Goal: Transaction & Acquisition: Purchase product/service

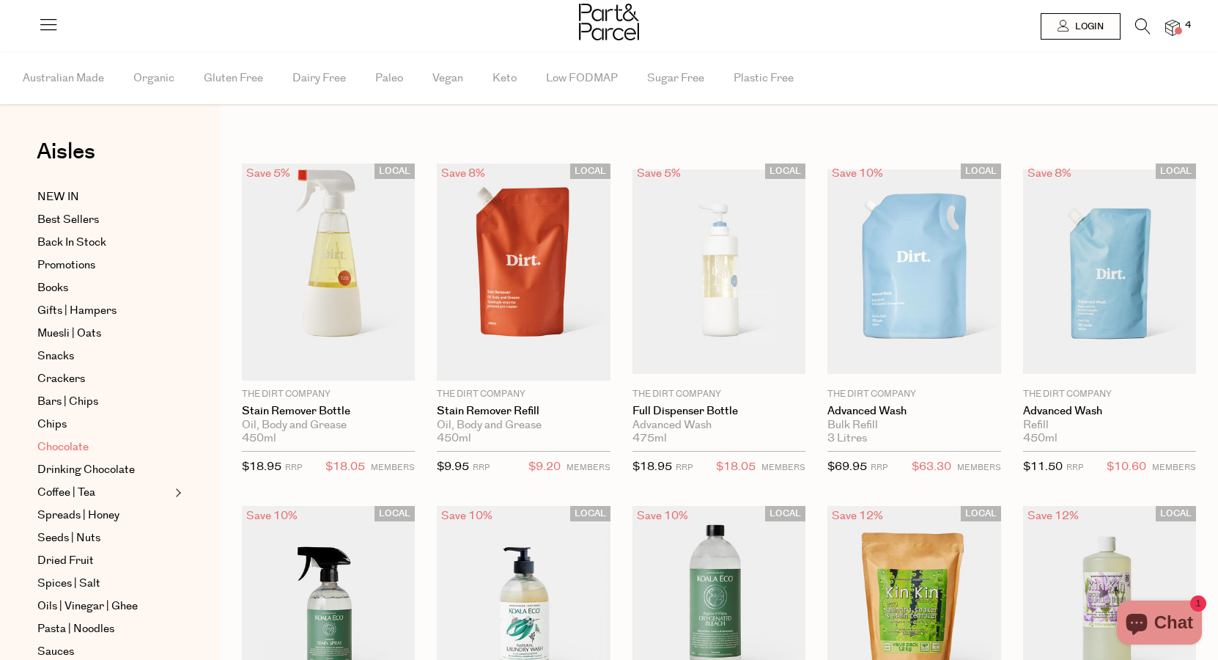
click at [61, 448] on span "Chocolate" at bounding box center [62, 447] width 51 height 18
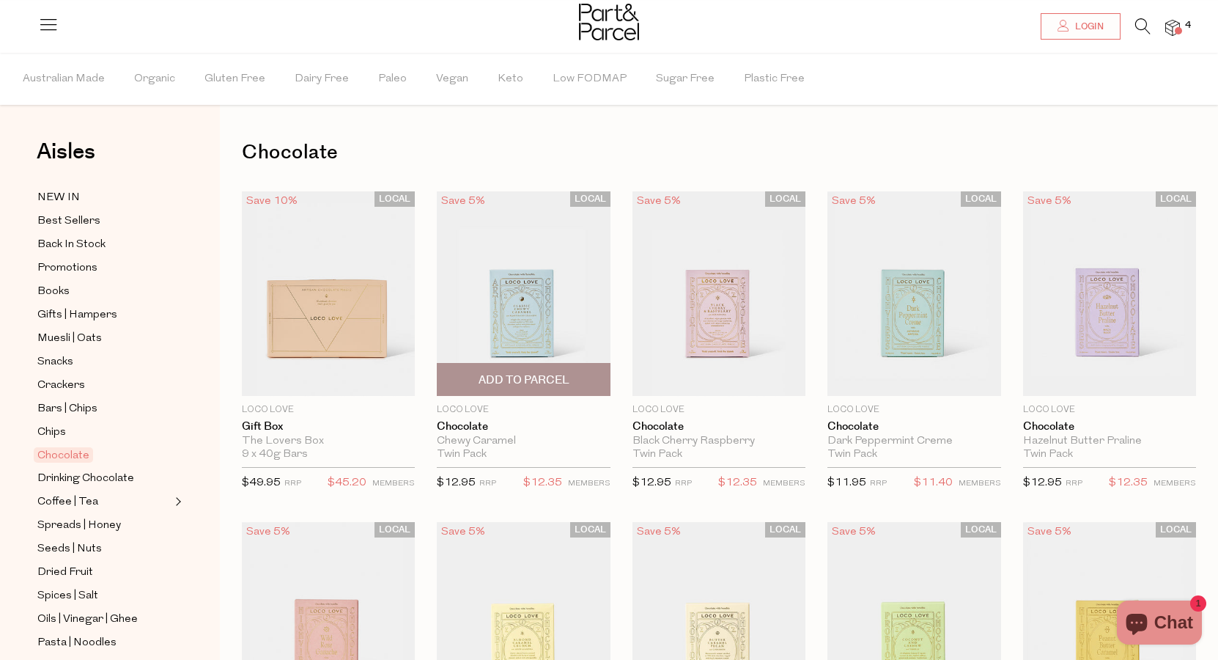
scroll to position [210, 0]
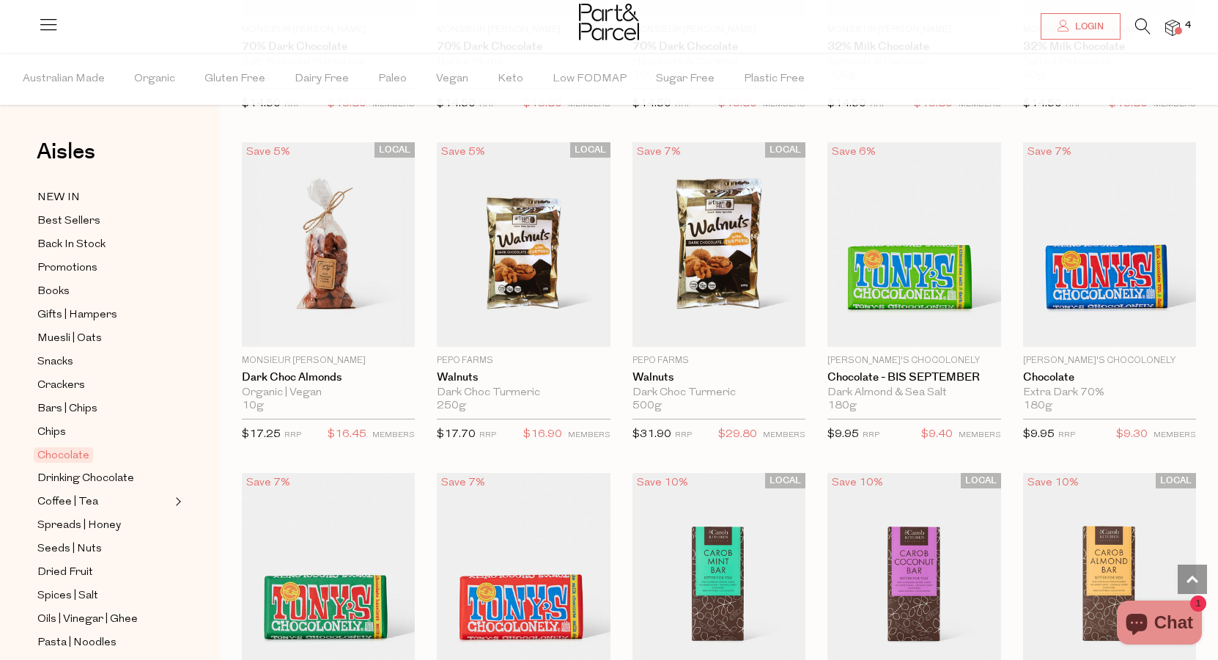
scroll to position [2407, 0]
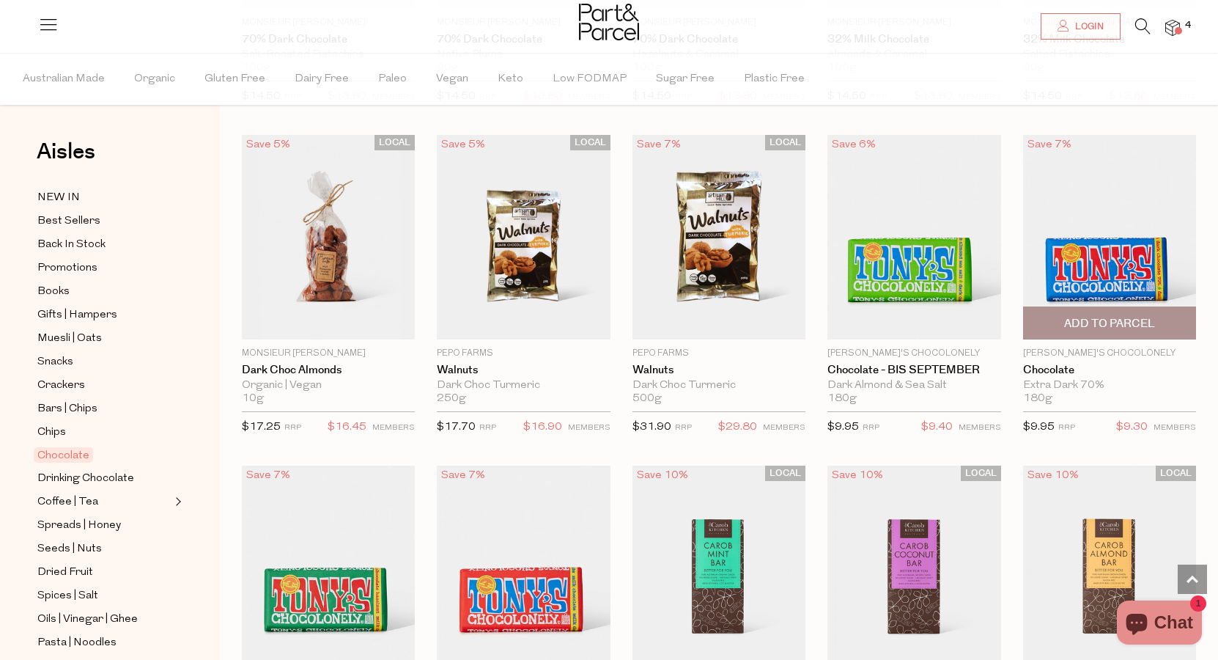
click at [1153, 323] on span "Add To Parcel" at bounding box center [1110, 323] width 91 height 15
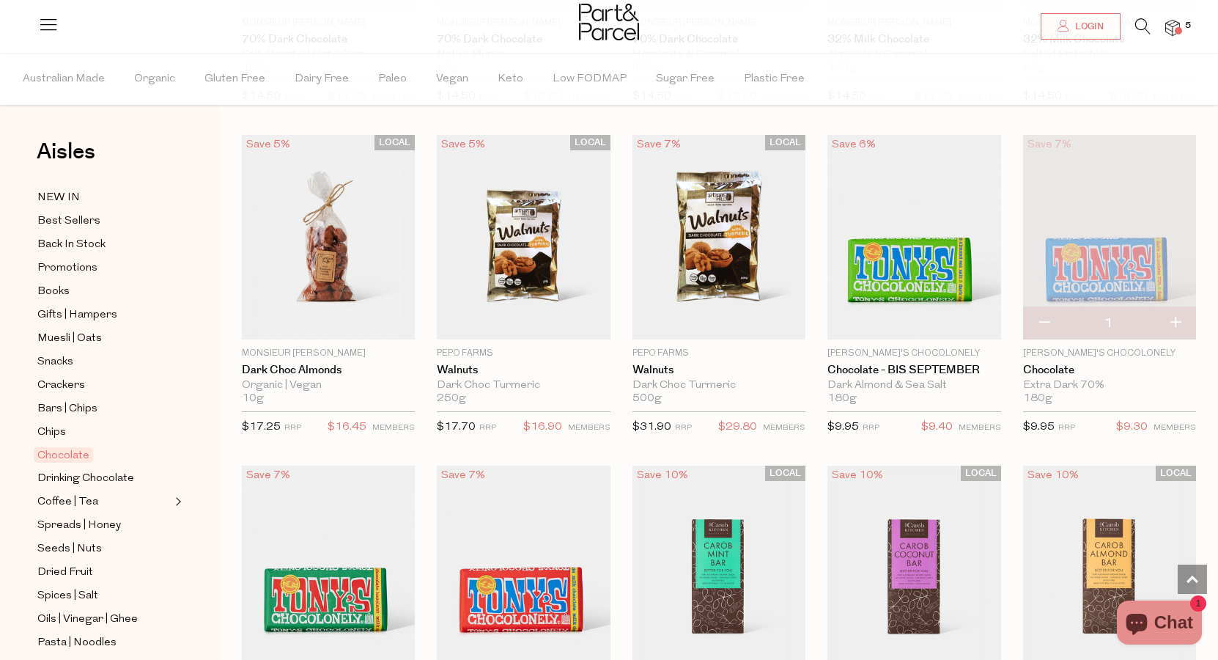
click at [1168, 326] on button "button" at bounding box center [1176, 323] width 42 height 32
type input "2"
click at [1175, 319] on button "button" at bounding box center [1176, 323] width 42 height 32
type input "3"
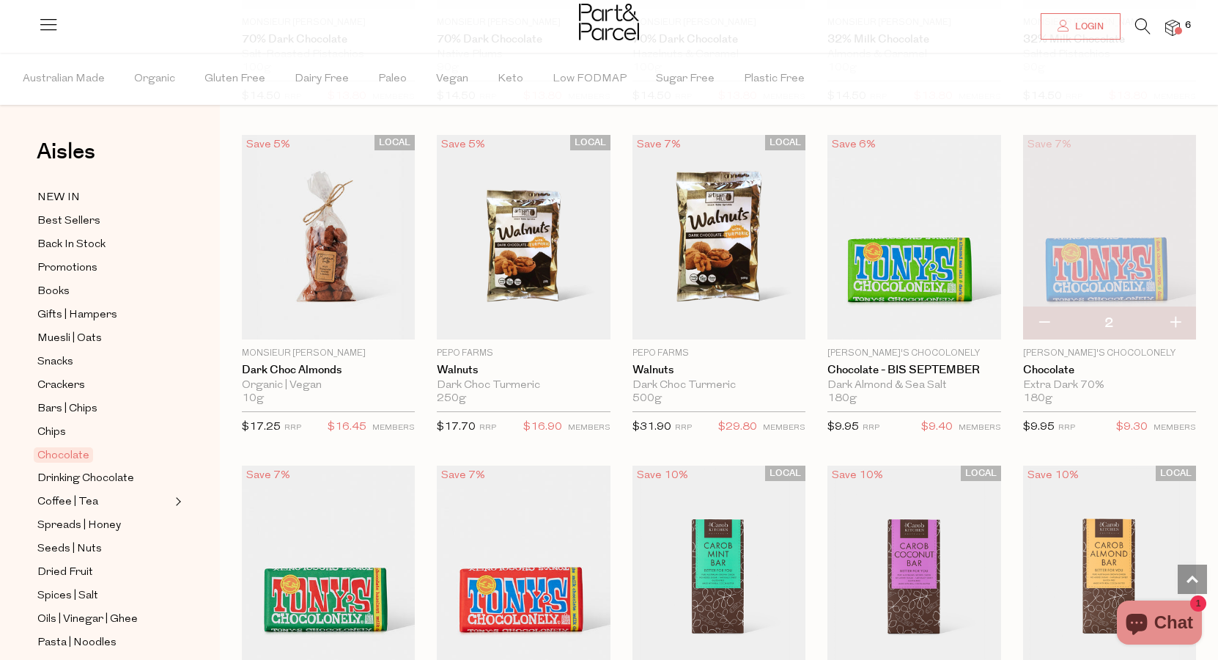
type input "3"
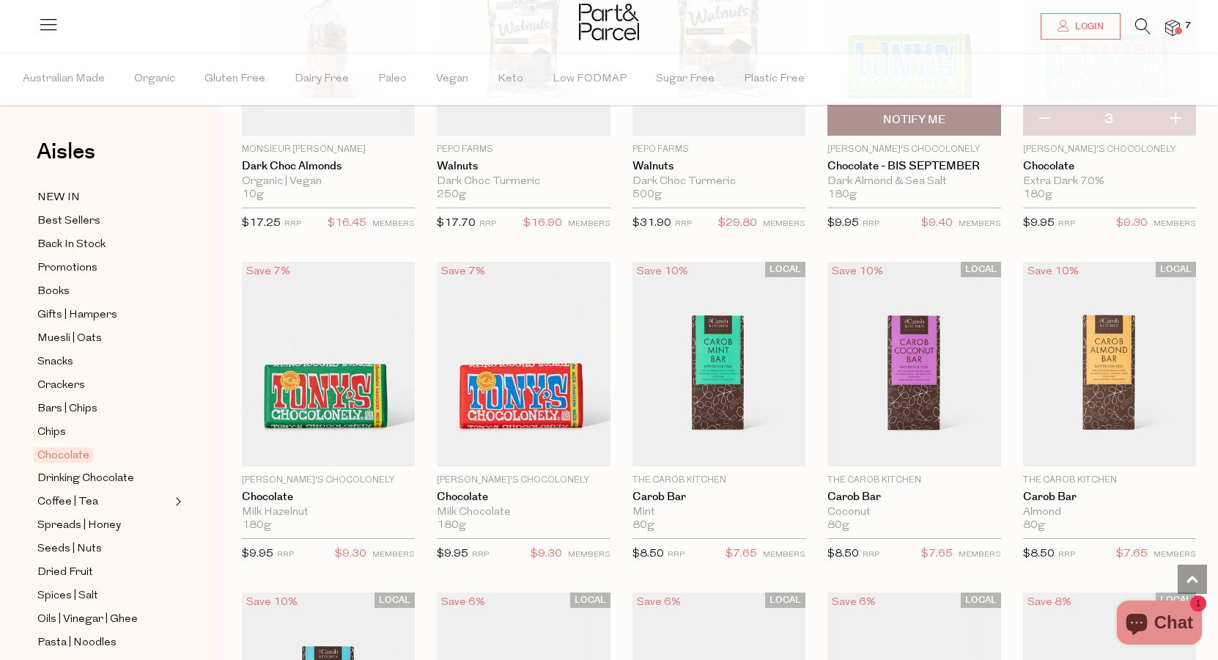
scroll to position [2610, 0]
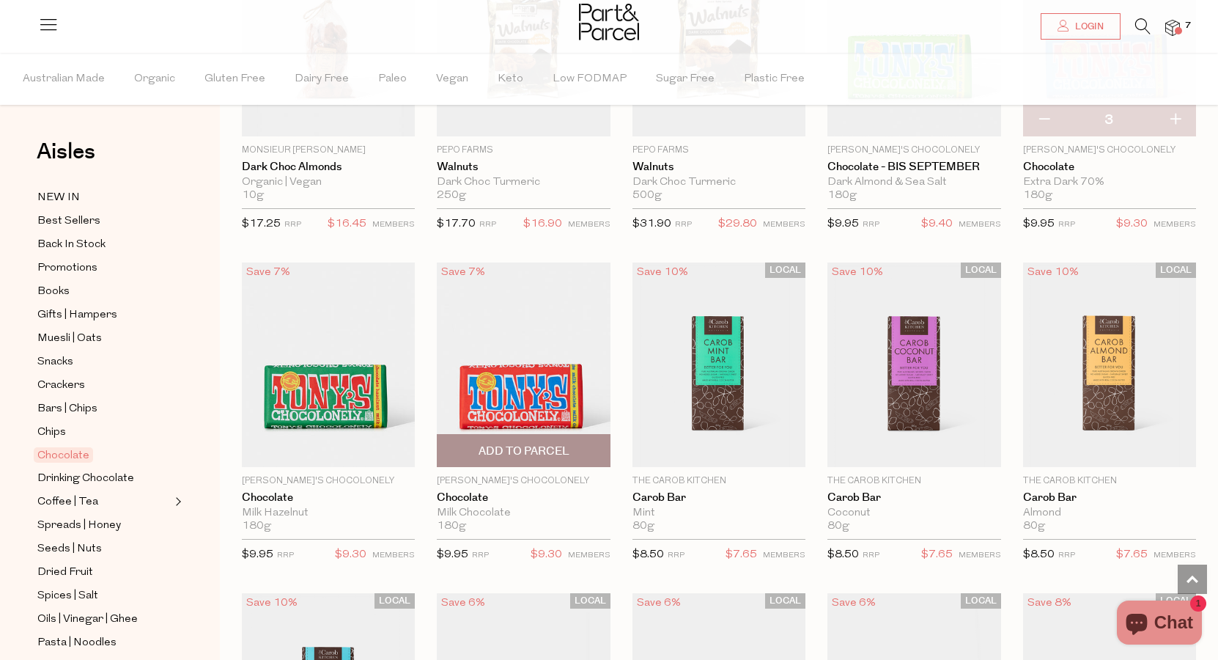
click at [609, 435] on button "Add To Parcel" at bounding box center [523, 450] width 173 height 33
click at [594, 438] on span "Adding..." at bounding box center [523, 451] width 164 height 32
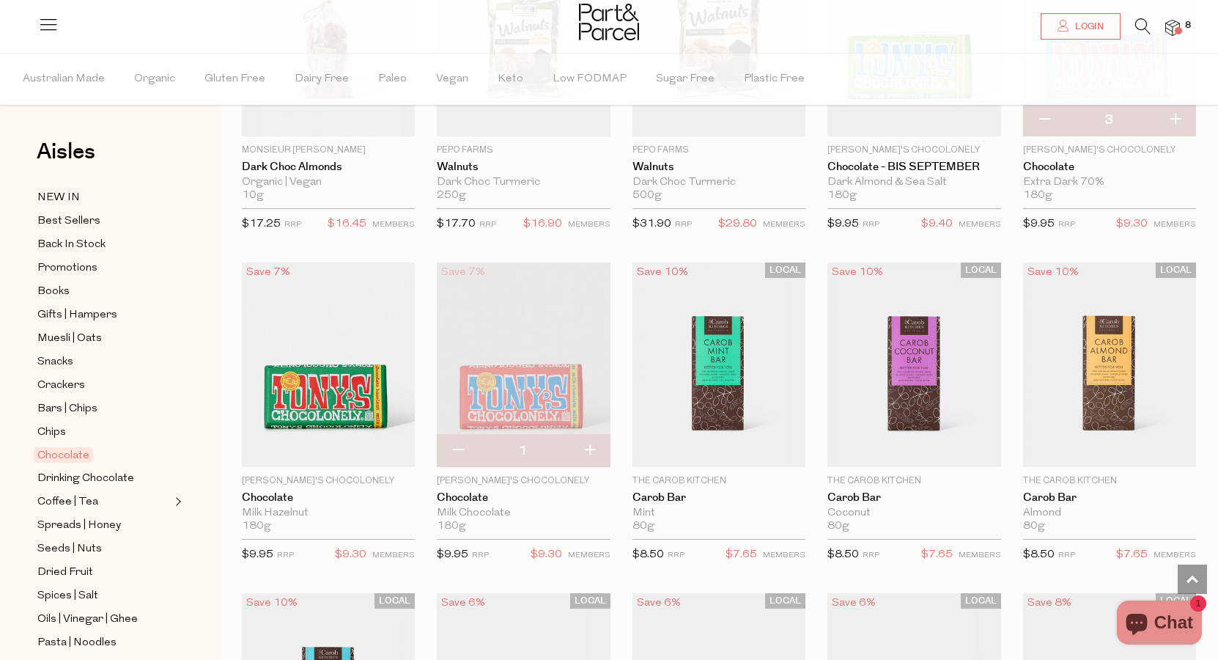
click at [591, 449] on button "button" at bounding box center [590, 451] width 42 height 32
type input "2"
click at [592, 448] on button "button" at bounding box center [590, 451] width 42 height 32
type input "3"
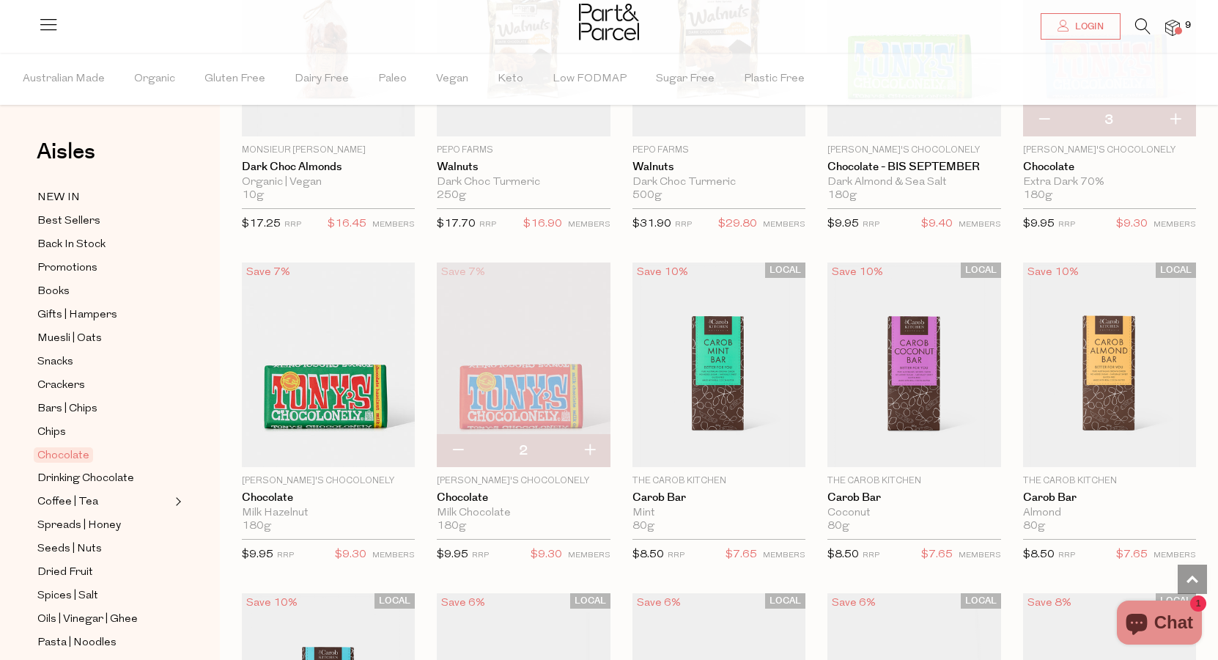
type input "3"
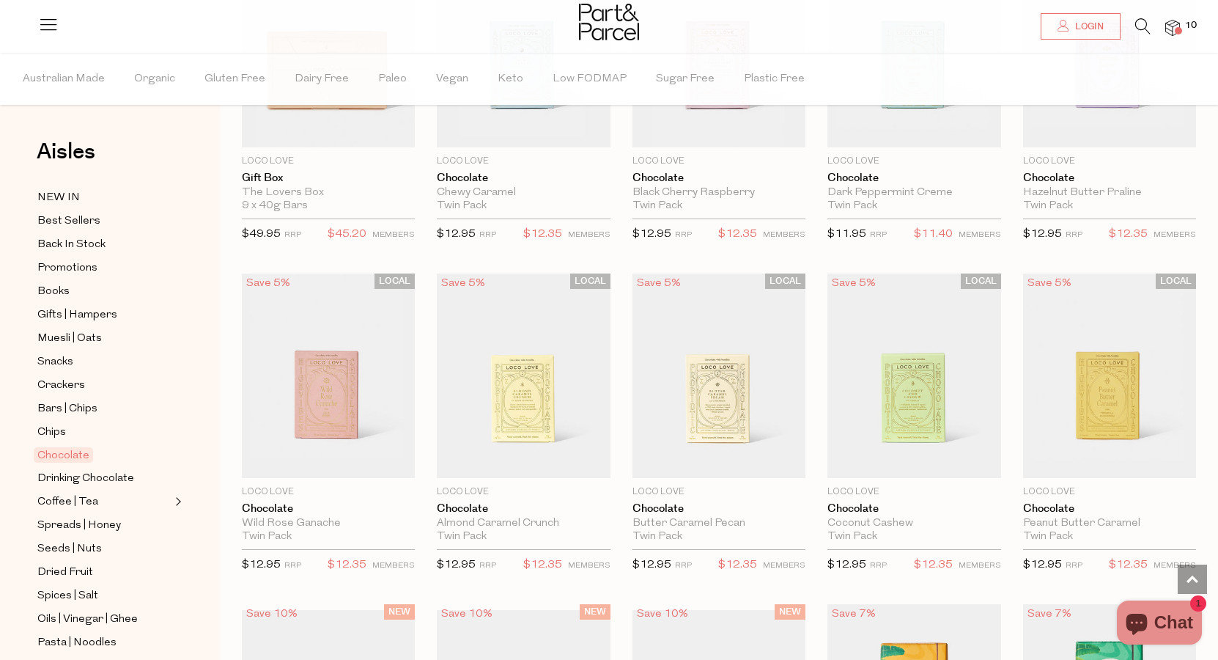
scroll to position [0, 0]
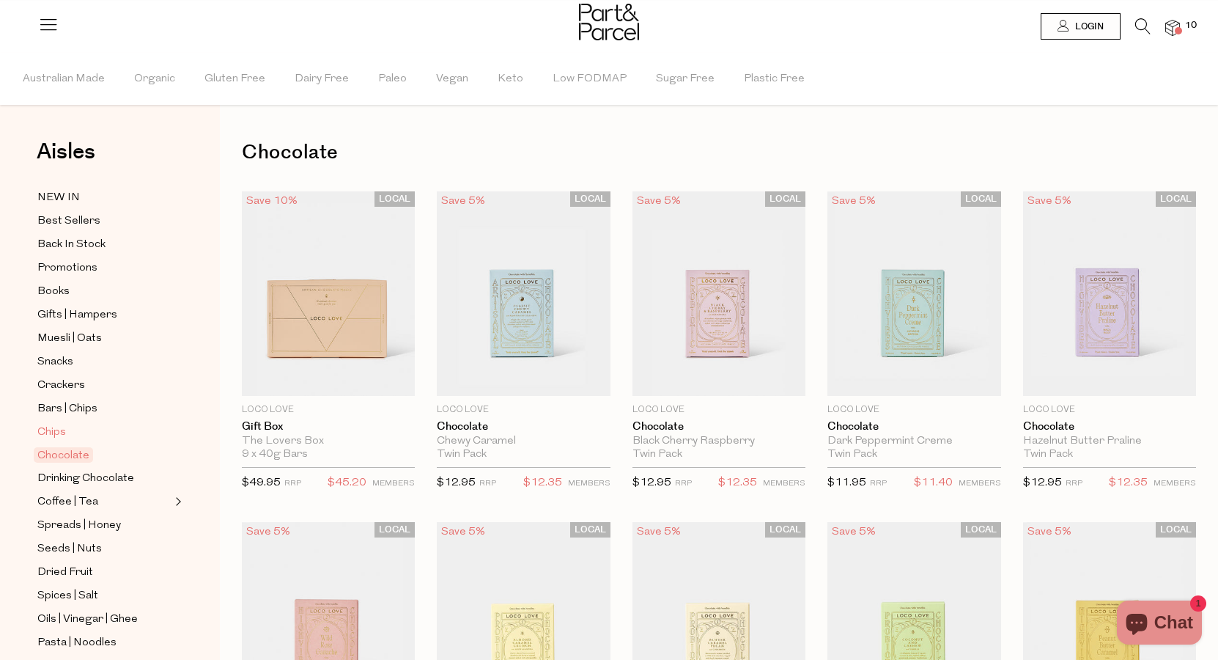
click at [63, 425] on span "Chips" at bounding box center [51, 433] width 29 height 18
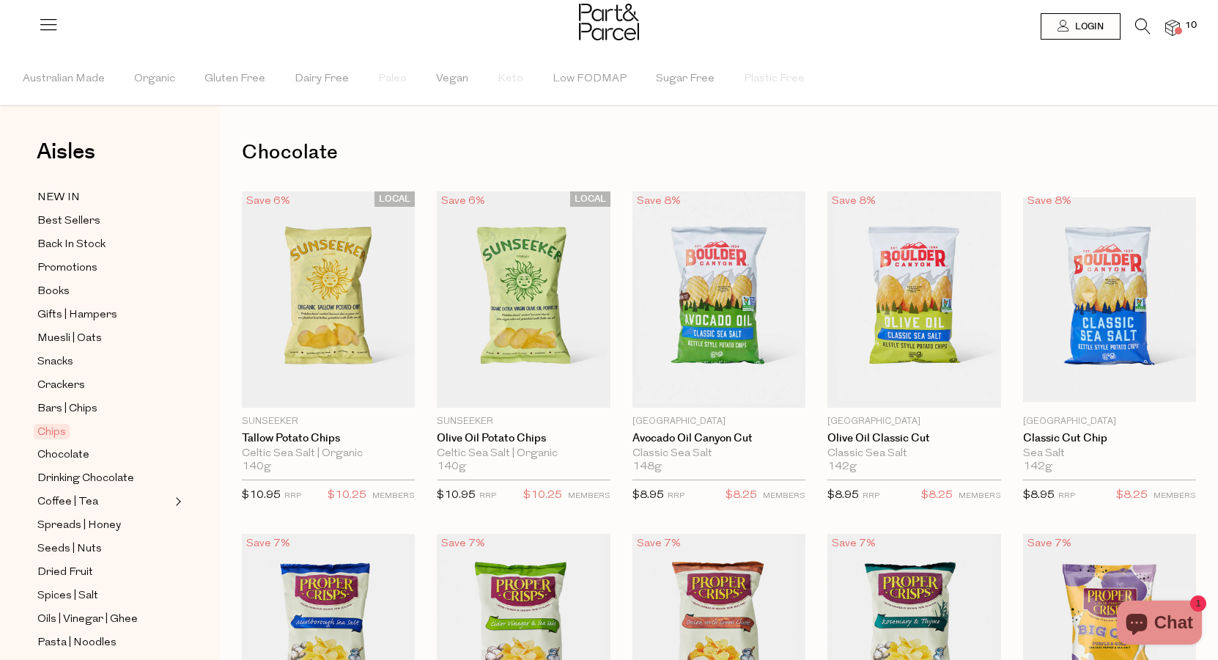
type input "4"
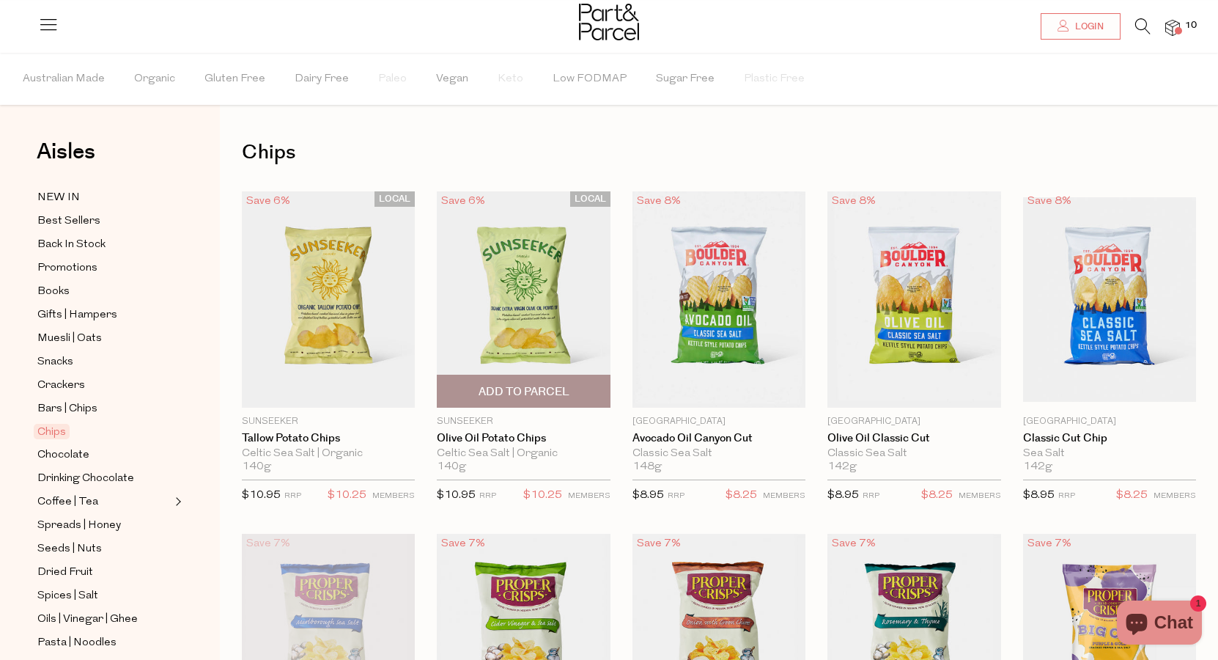
scroll to position [240, 0]
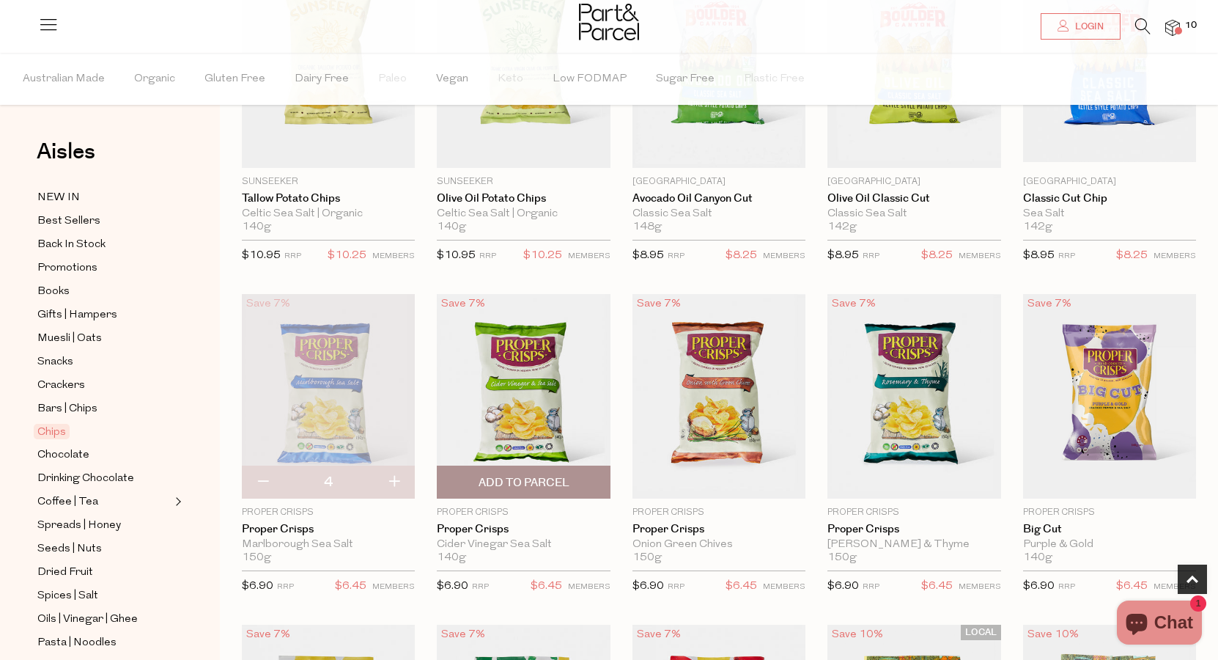
click at [526, 480] on span "Add To Parcel" at bounding box center [524, 482] width 91 height 15
click at [584, 483] on span "Adding..." at bounding box center [523, 482] width 164 height 32
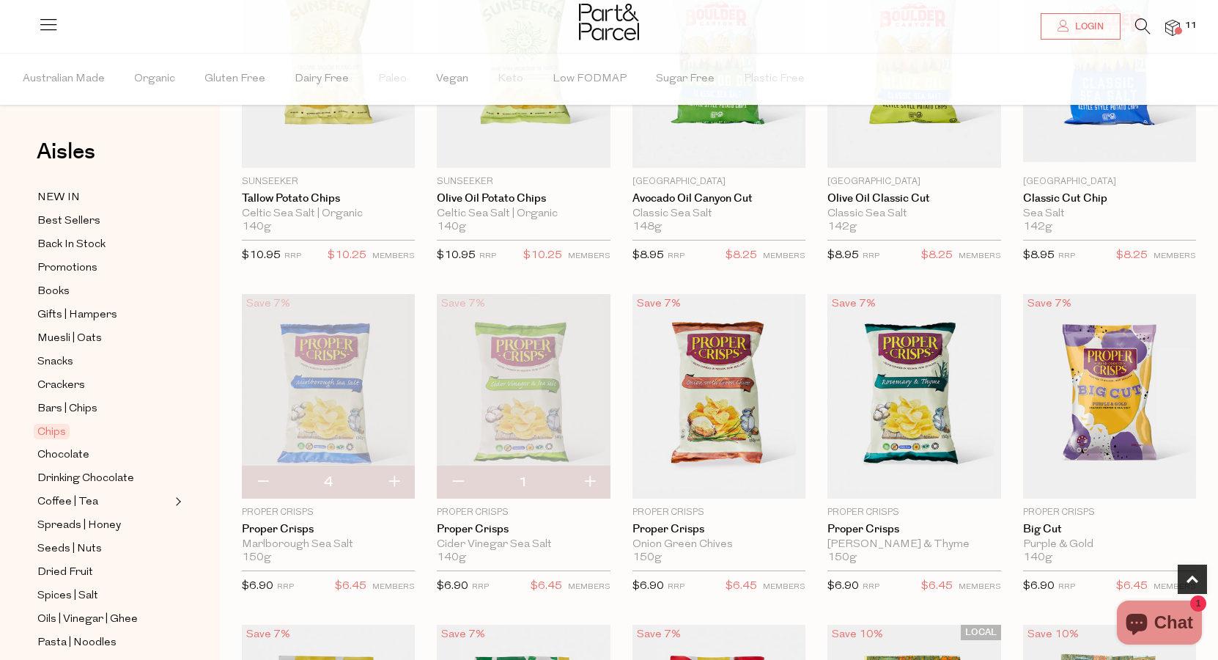
click at [584, 483] on button "button" at bounding box center [590, 482] width 42 height 32
type input "2"
click at [915, 490] on span "Add To Parcel" at bounding box center [914, 482] width 91 height 15
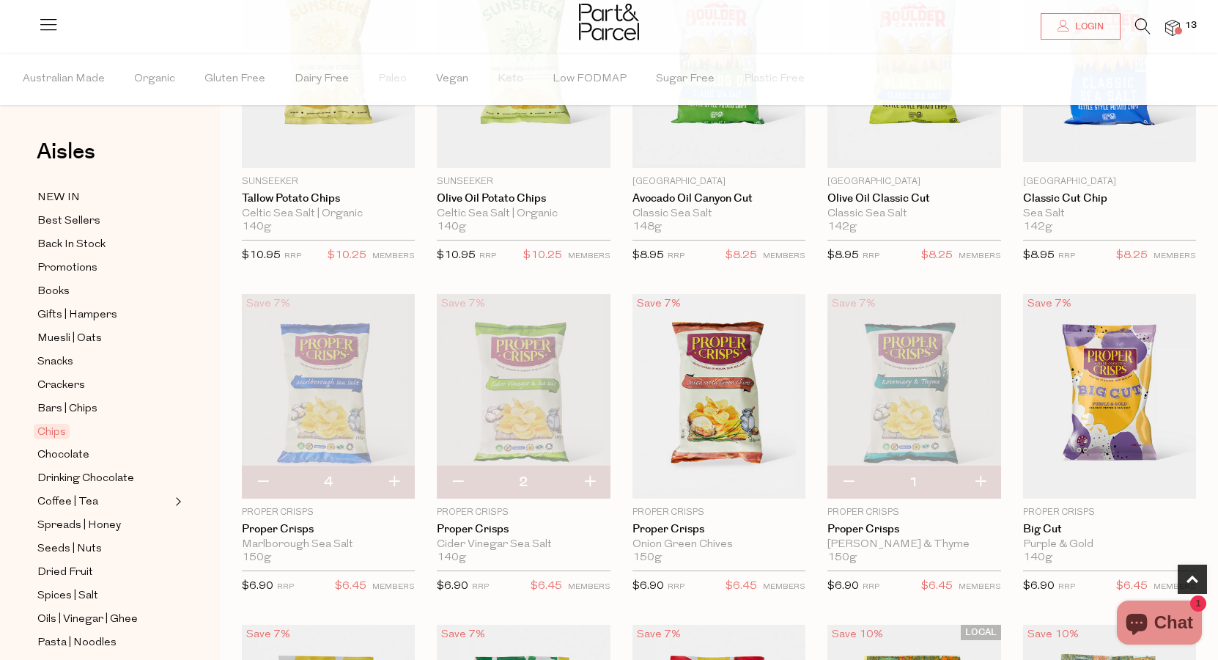
click at [971, 479] on button "button" at bounding box center [981, 482] width 42 height 32
type input "2"
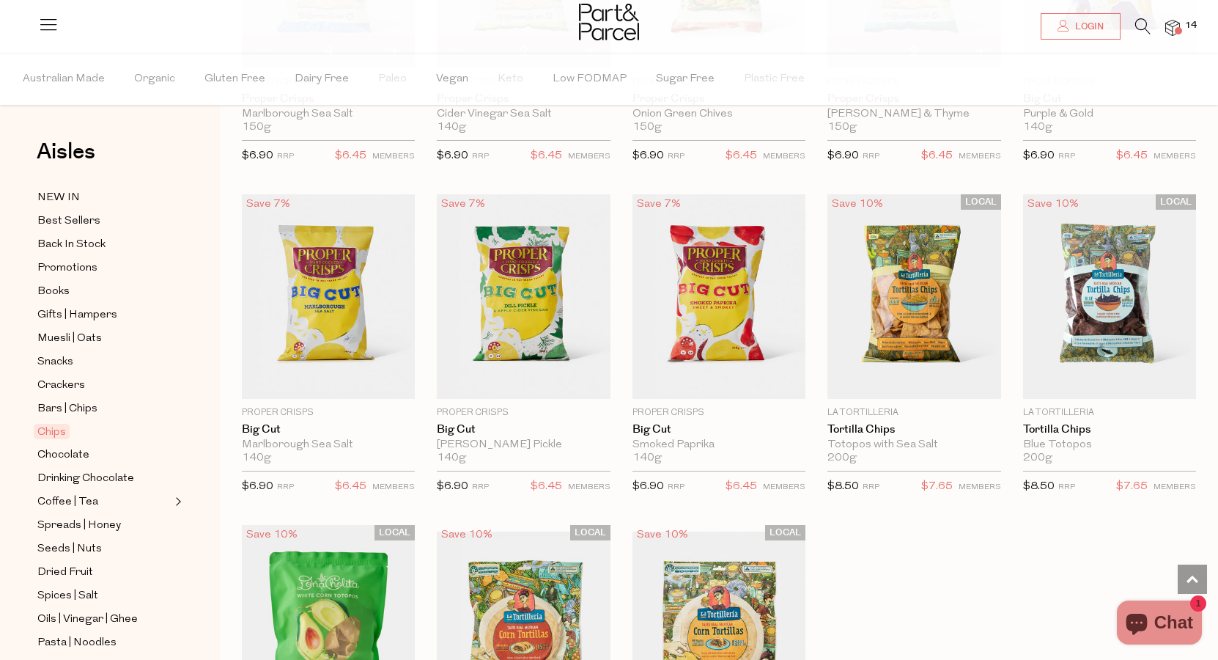
scroll to position [671, 0]
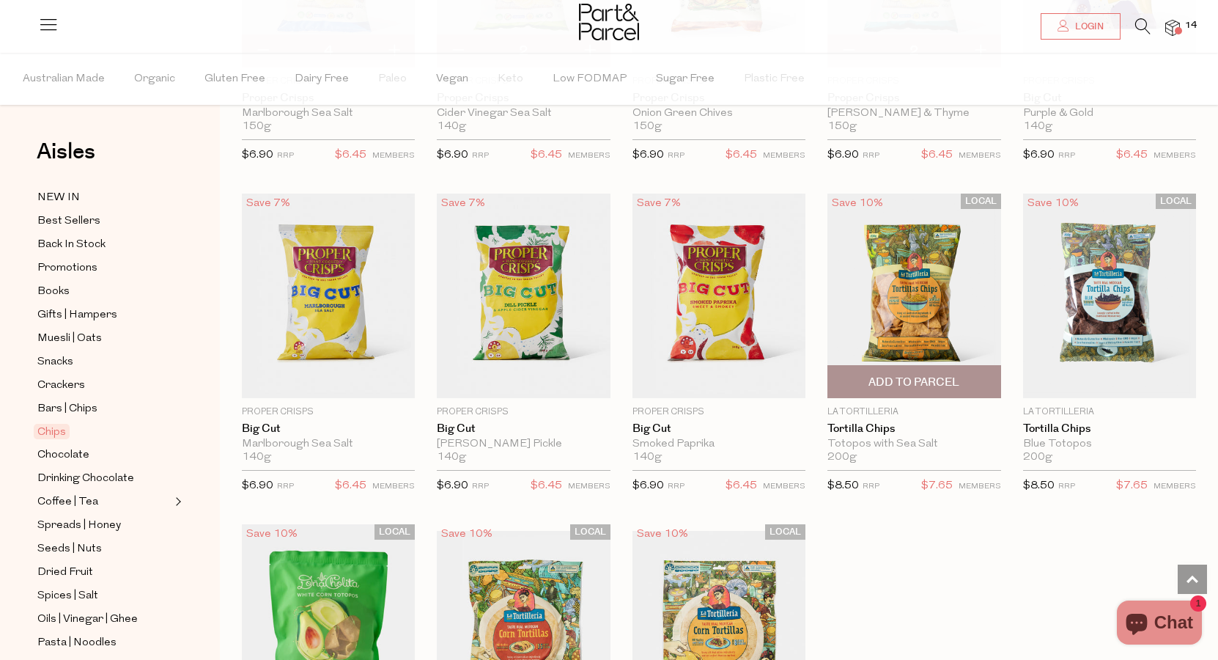
click at [922, 371] on span "Add To Parcel" at bounding box center [914, 382] width 164 height 32
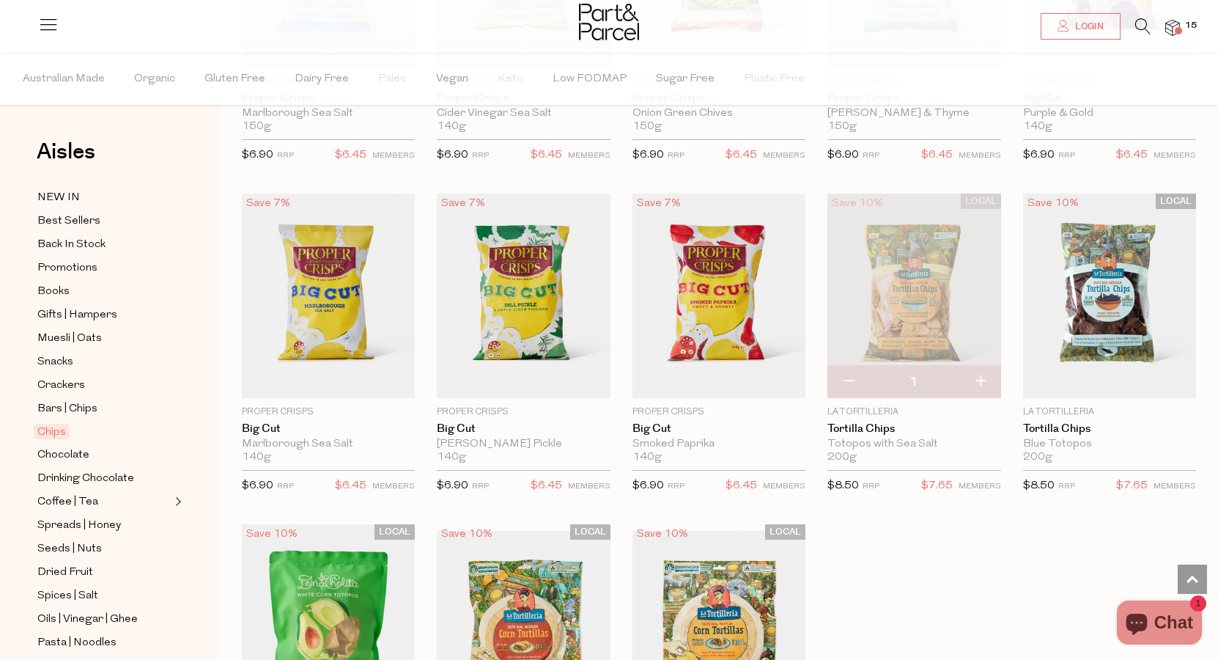
click at [981, 383] on button "button" at bounding box center [981, 382] width 42 height 32
type input "2"
click at [981, 383] on button "button" at bounding box center [981, 382] width 42 height 32
type input "3"
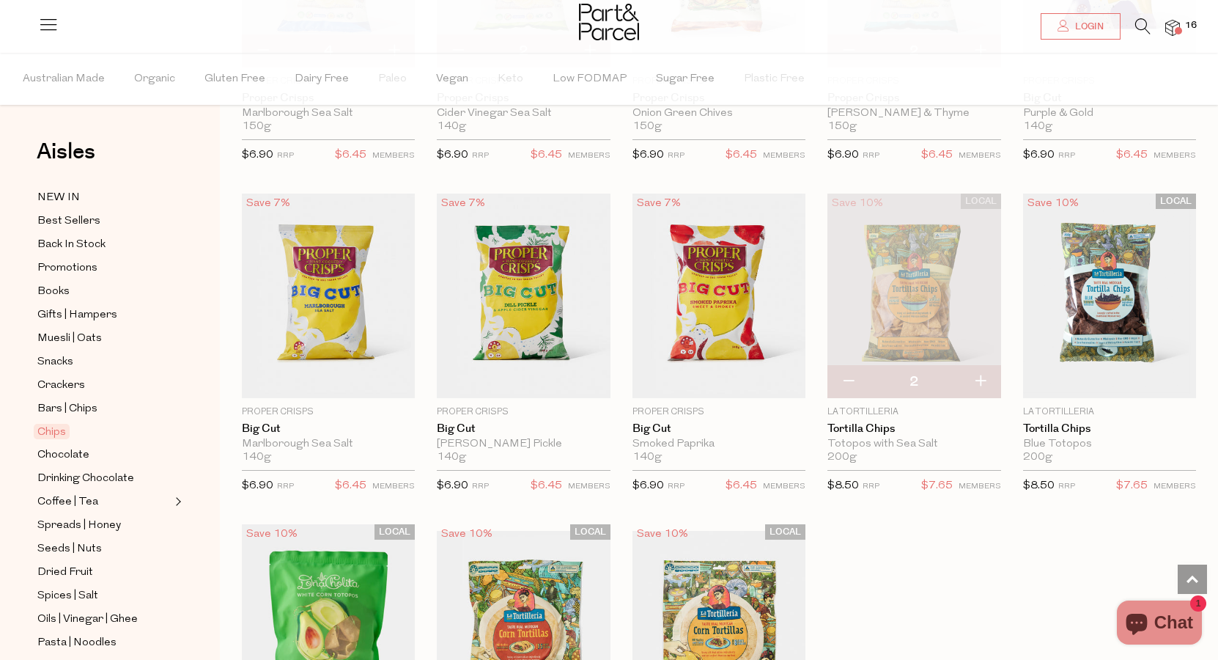
type input "3"
click at [980, 381] on button "button" at bounding box center [981, 382] width 42 height 32
type input "4"
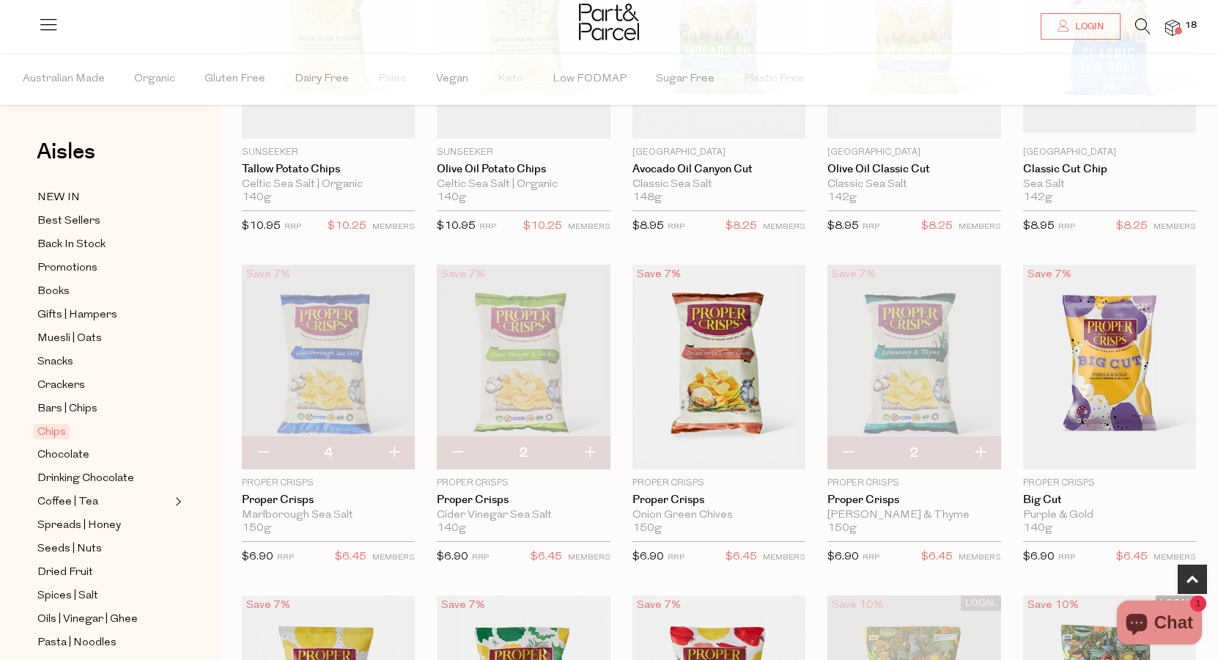
scroll to position [270, 0]
click at [65, 408] on span "Bars | Chips" at bounding box center [67, 409] width 60 height 18
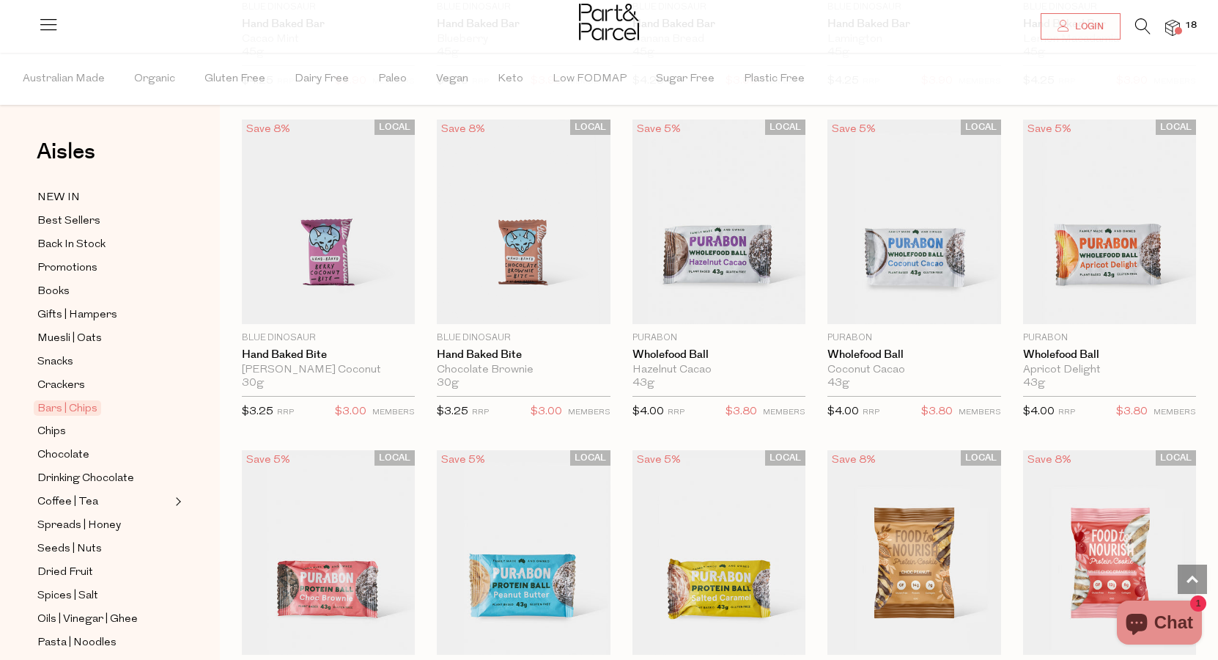
scroll to position [2424, 0]
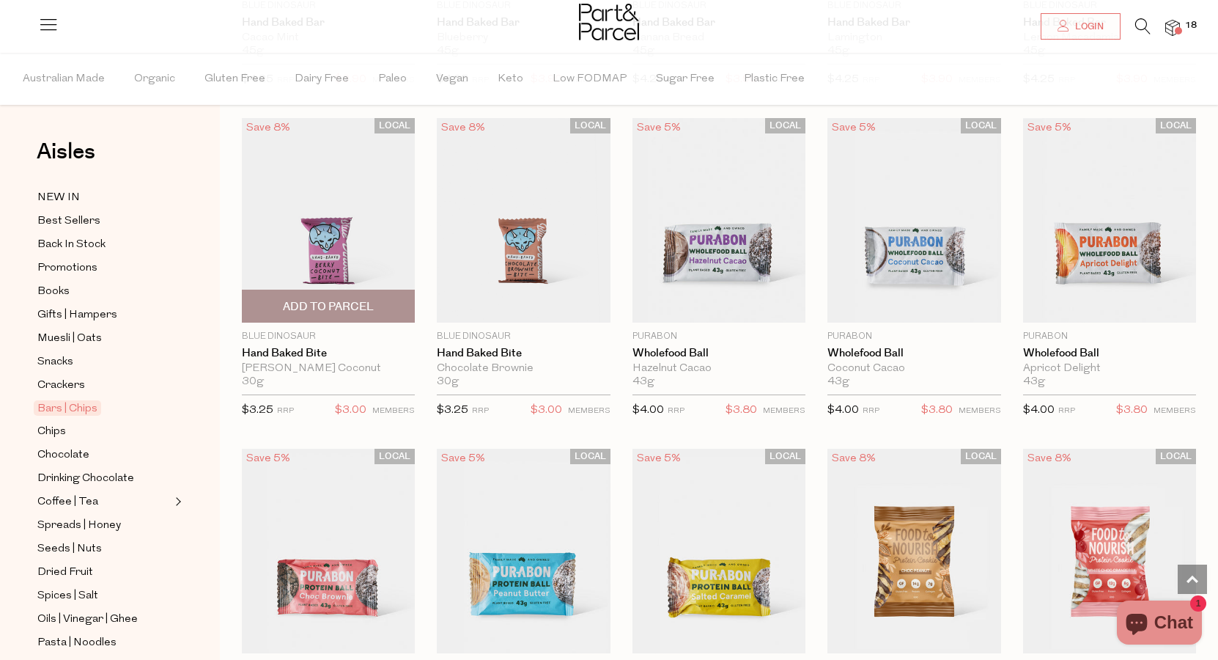
click at [333, 308] on span "Add To Parcel" at bounding box center [328, 306] width 91 height 15
click at [393, 306] on span "Adding..." at bounding box center [328, 306] width 164 height 32
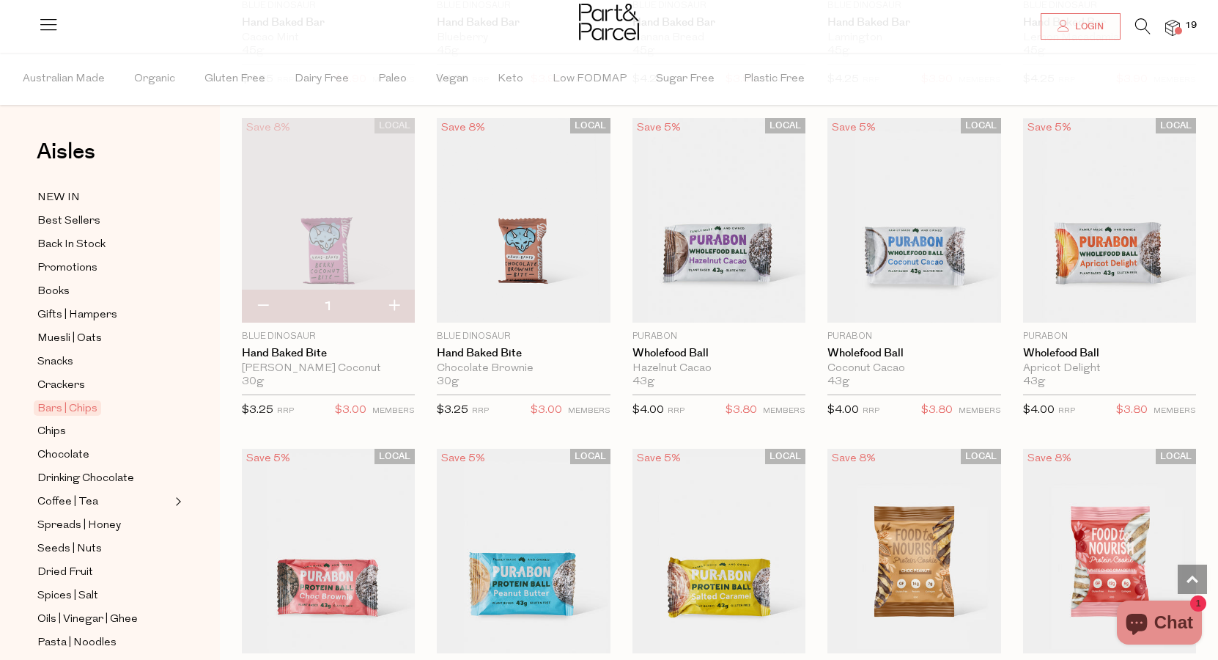
click at [393, 306] on button "button" at bounding box center [394, 306] width 42 height 32
type input "2"
click at [393, 306] on button "button" at bounding box center [394, 306] width 42 height 32
type input "3"
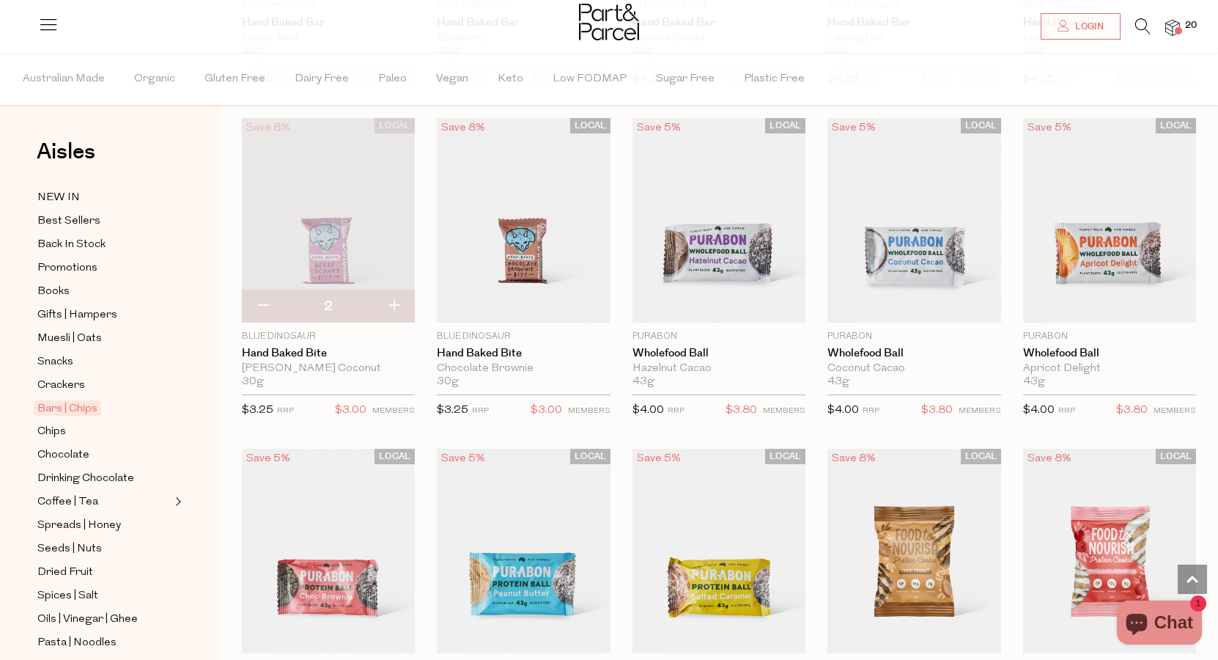
type input "3"
click at [553, 290] on span "Add To Parcel" at bounding box center [523, 306] width 164 height 32
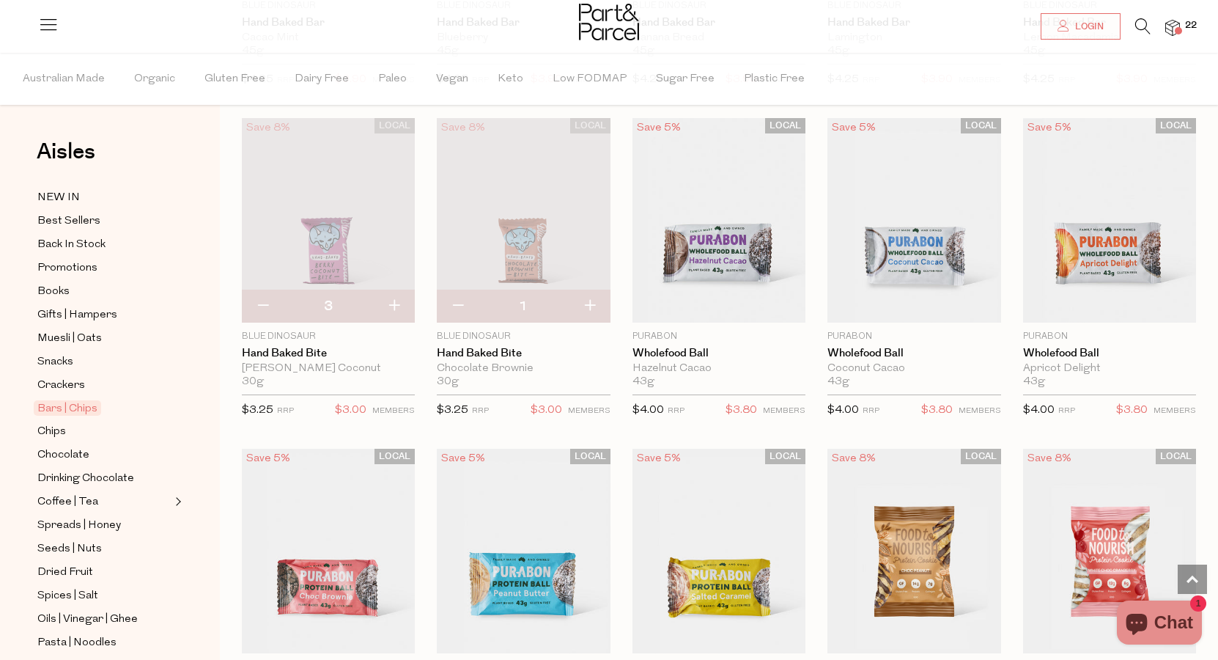
click at [599, 301] on button "button" at bounding box center [590, 306] width 42 height 32
type input "2"
click at [584, 308] on button "button" at bounding box center [590, 306] width 42 height 32
type input "3"
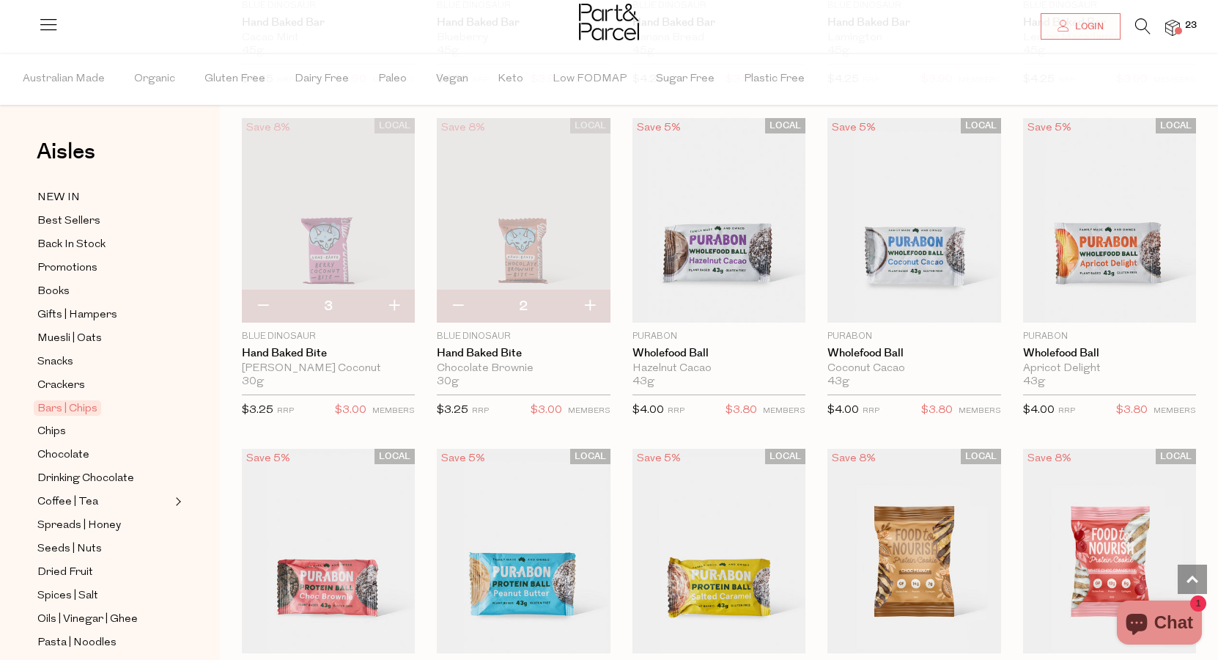
type input "3"
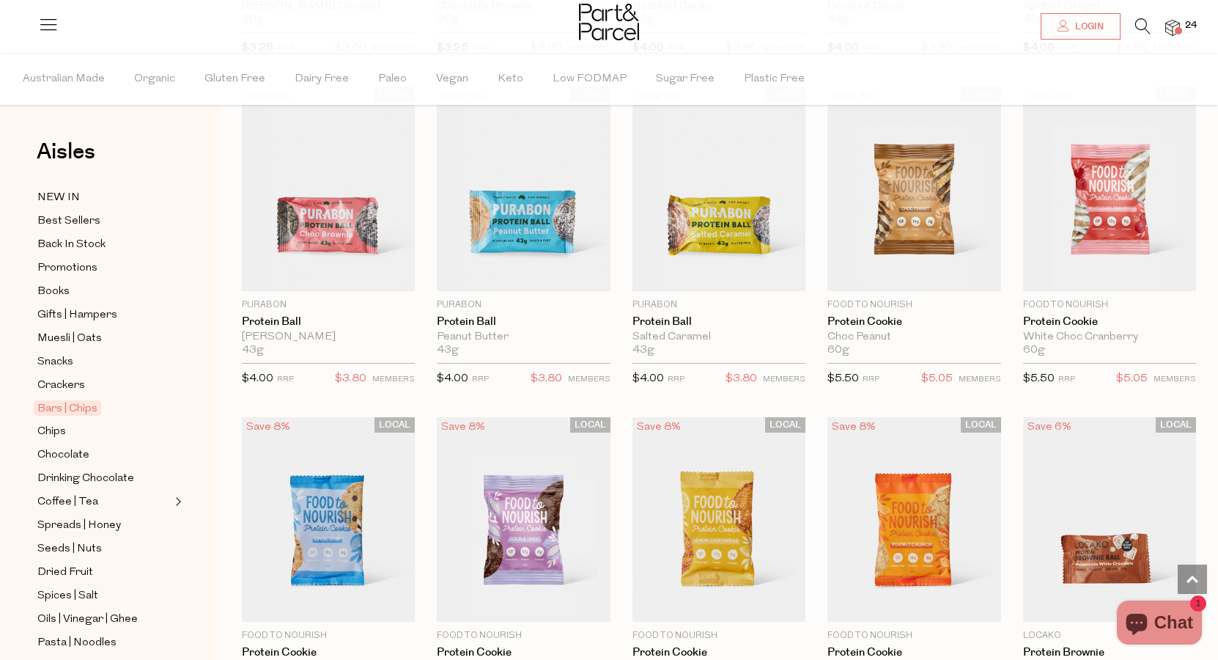
scroll to position [2788, 0]
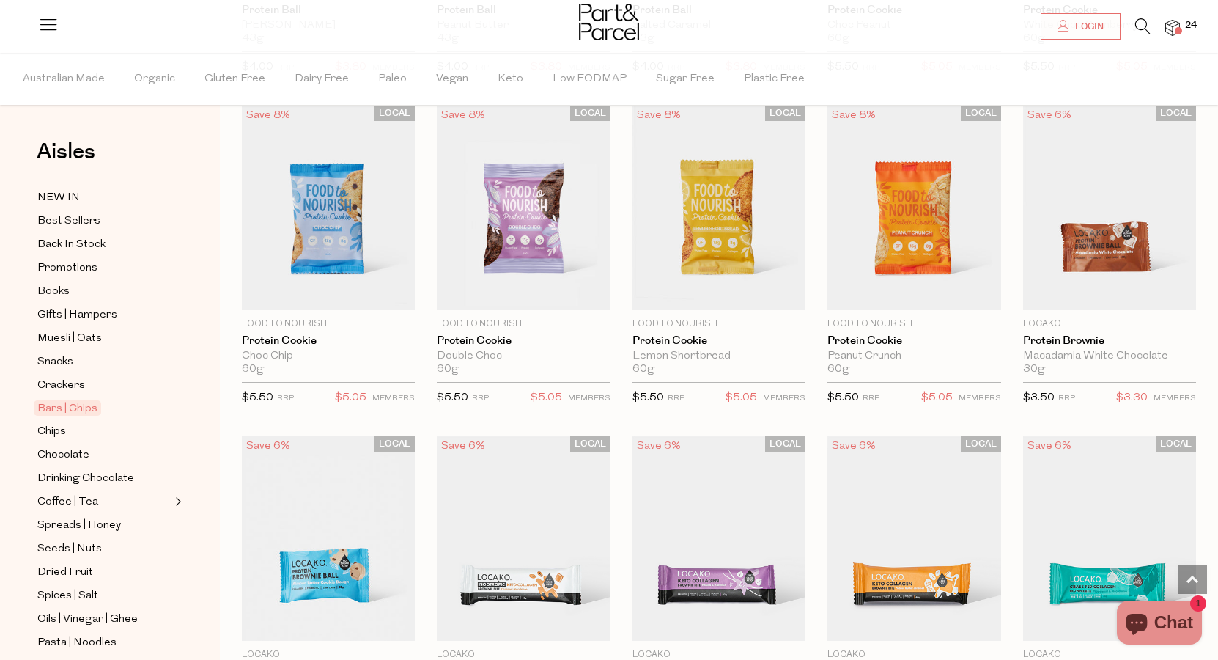
type input "4"
type input "2"
type input "4"
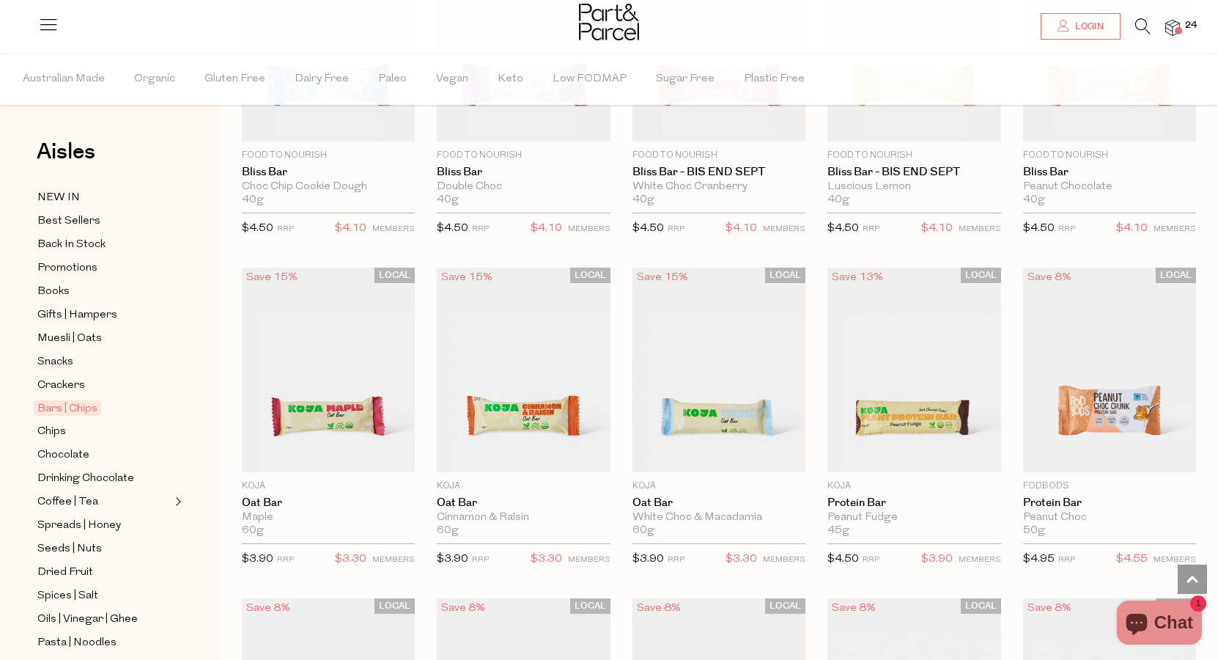
scroll to position [247, 0]
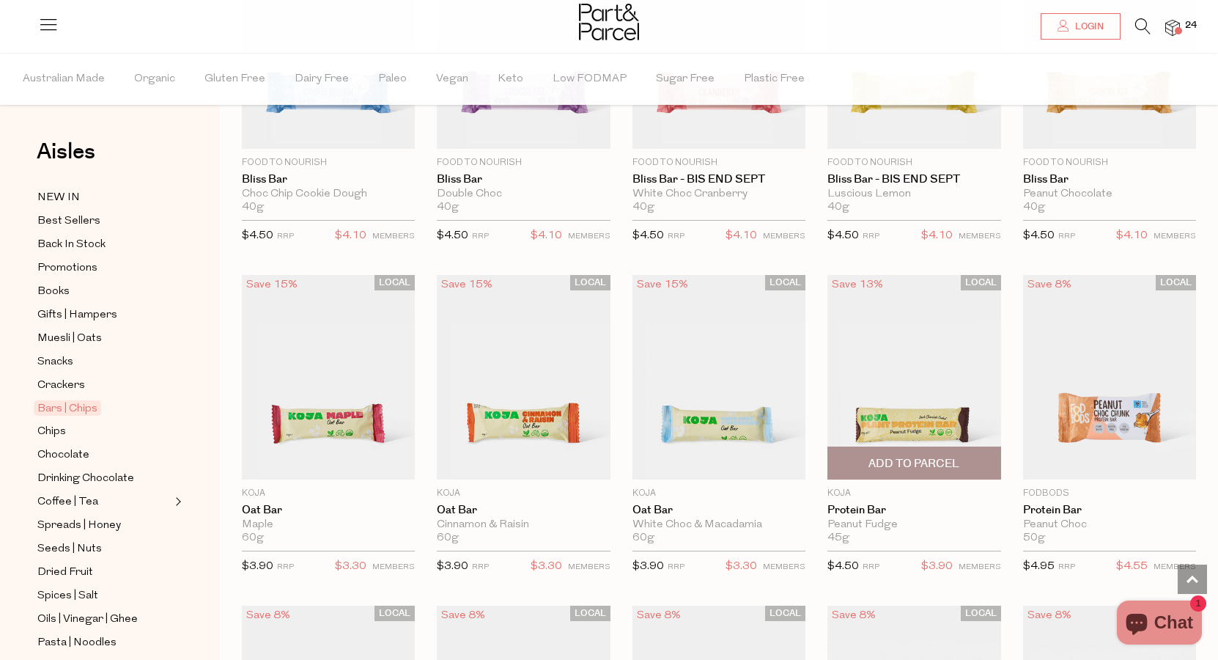
click at [912, 454] on span "Add To Parcel" at bounding box center [914, 463] width 164 height 32
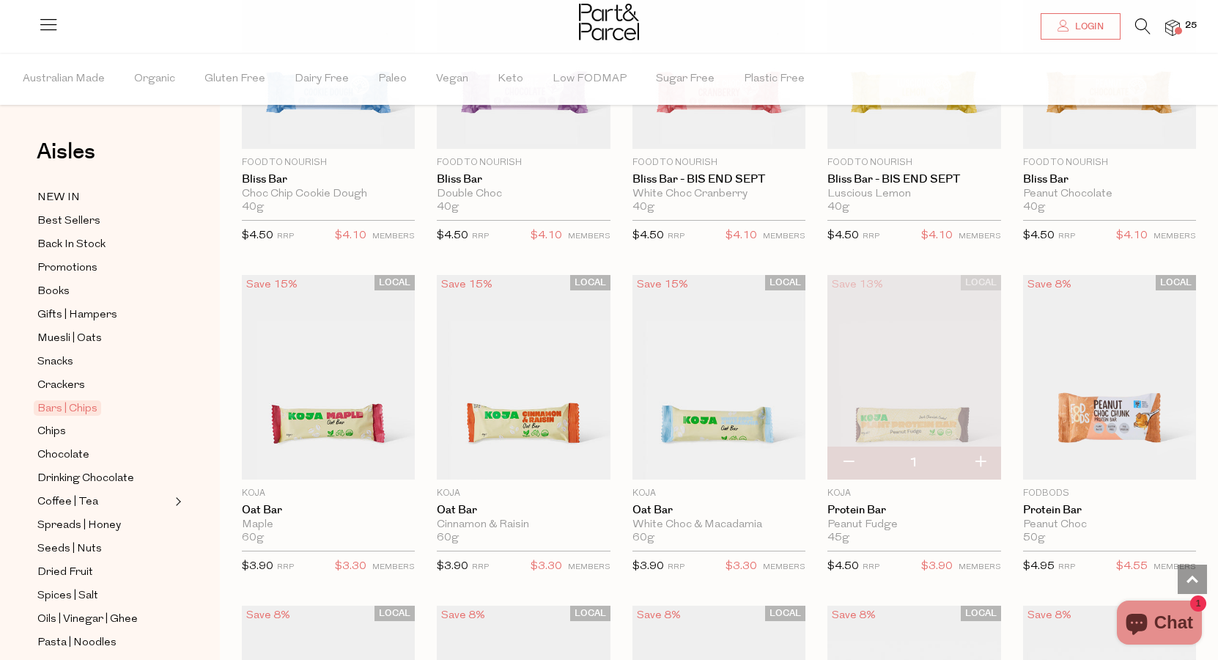
click at [838, 465] on button "button" at bounding box center [849, 462] width 42 height 32
type input "0"
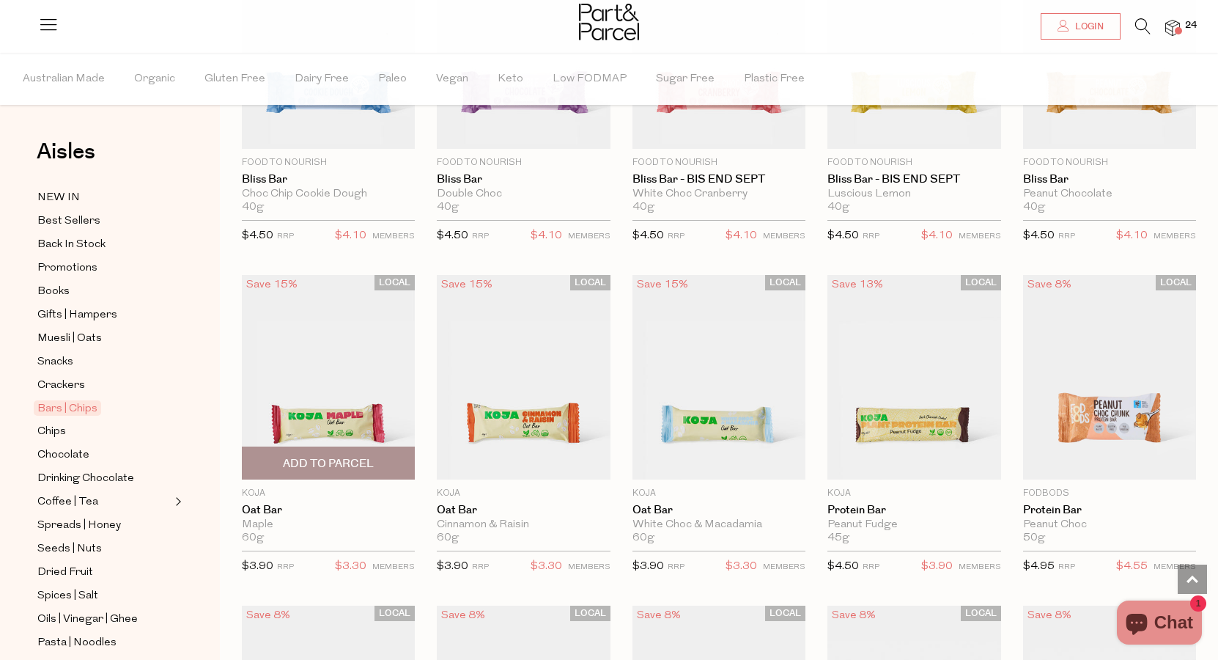
click at [350, 459] on span "Add To Parcel" at bounding box center [328, 463] width 91 height 15
click at [384, 464] on span "Adding..." at bounding box center [328, 463] width 164 height 32
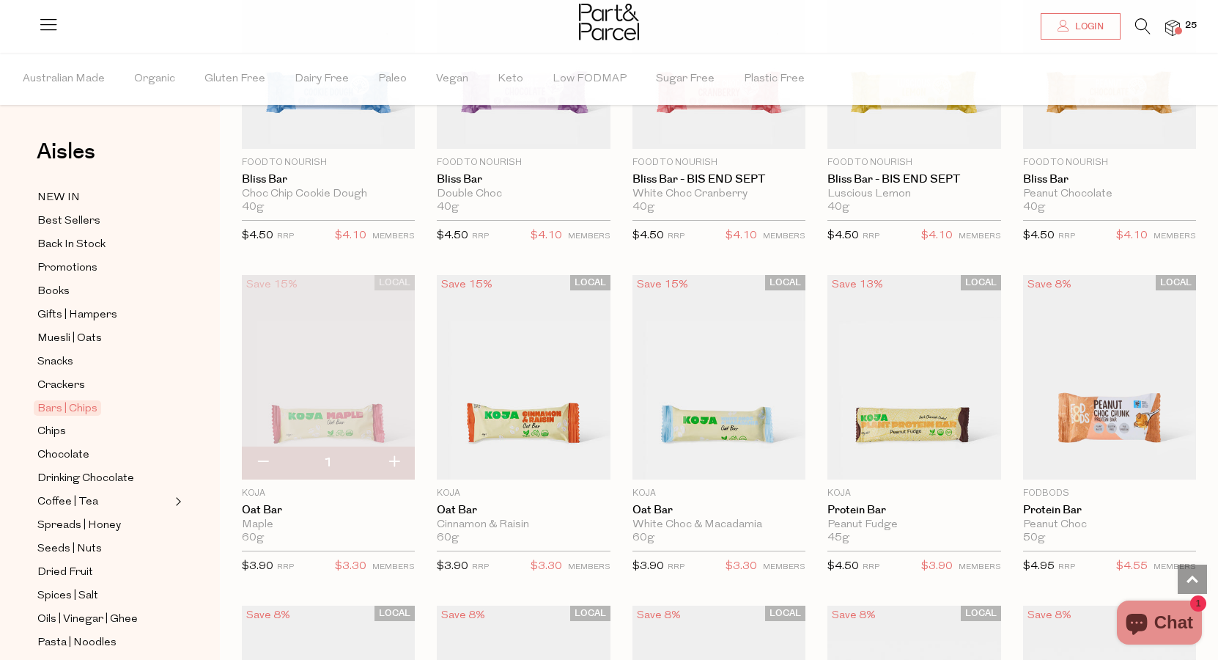
click at [399, 460] on button "button" at bounding box center [394, 462] width 42 height 32
type input "2"
click at [399, 460] on button "button" at bounding box center [394, 462] width 42 height 32
type input "3"
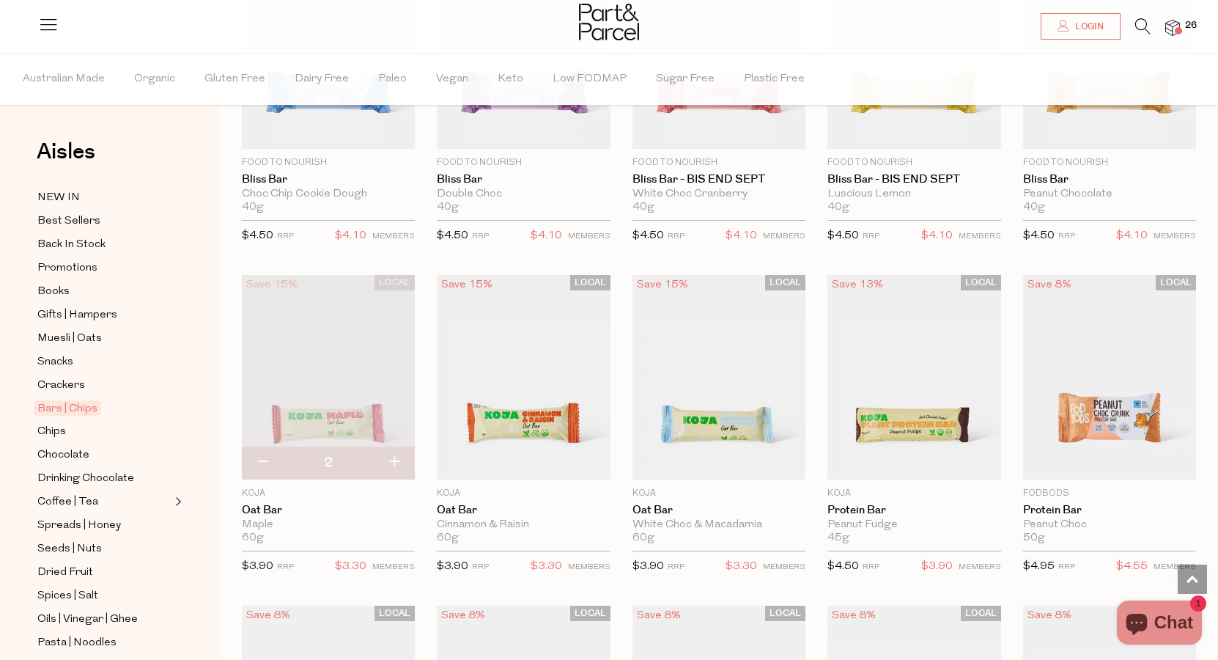
type input "3"
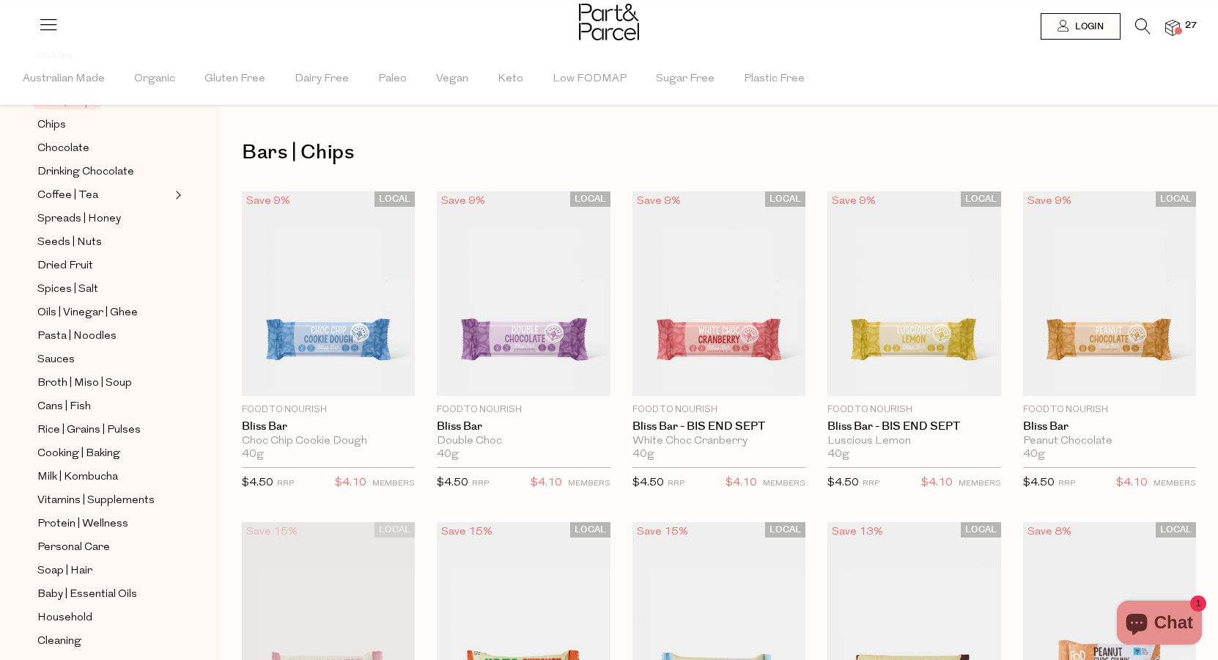
scroll to position [295, 0]
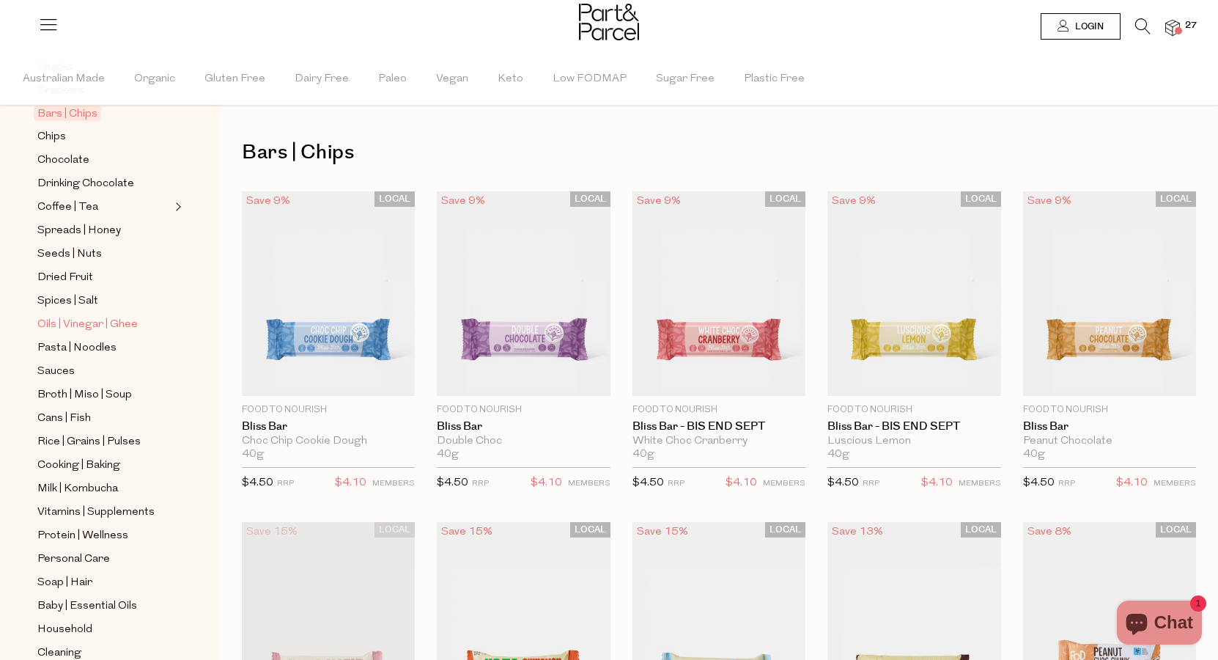
click at [56, 323] on span "Oils | Vinegar | Ghee" at bounding box center [87, 325] width 100 height 18
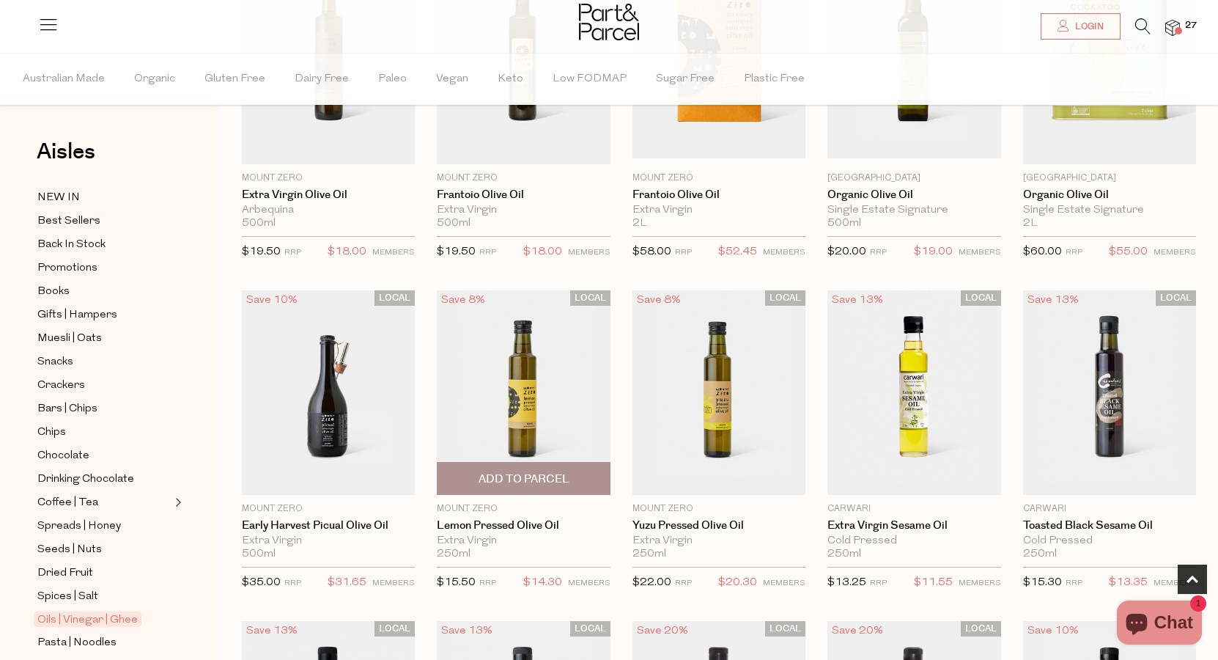
scroll to position [244, 0]
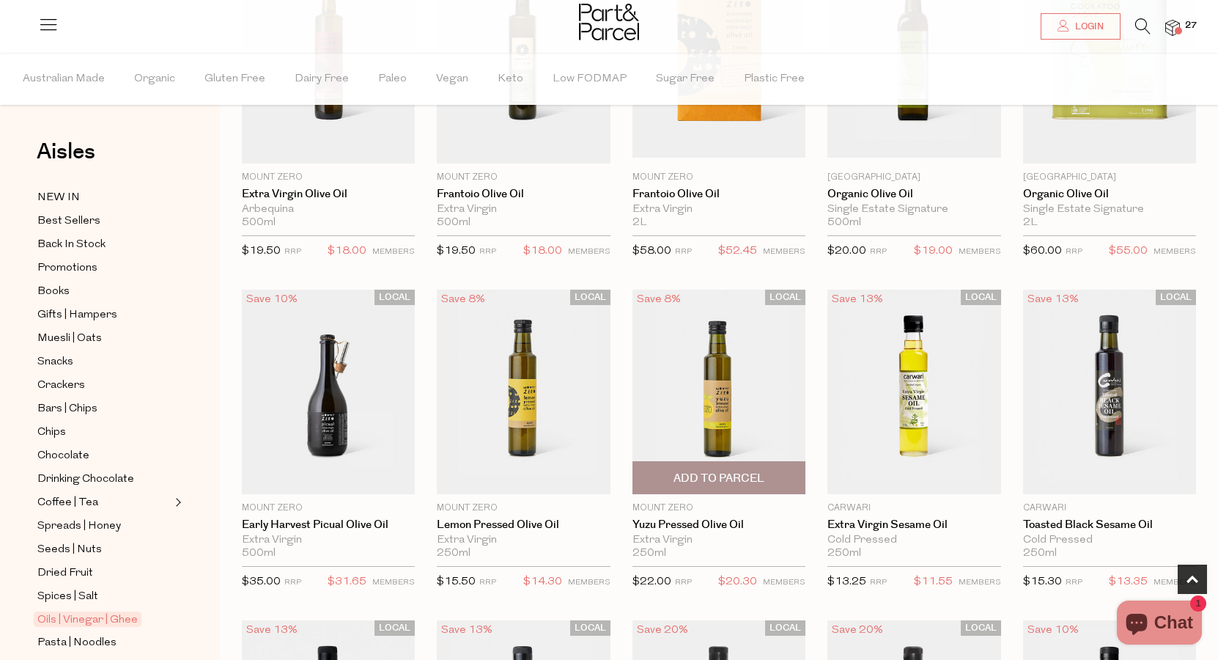
click at [747, 469] on span "Add To Parcel" at bounding box center [719, 478] width 164 height 32
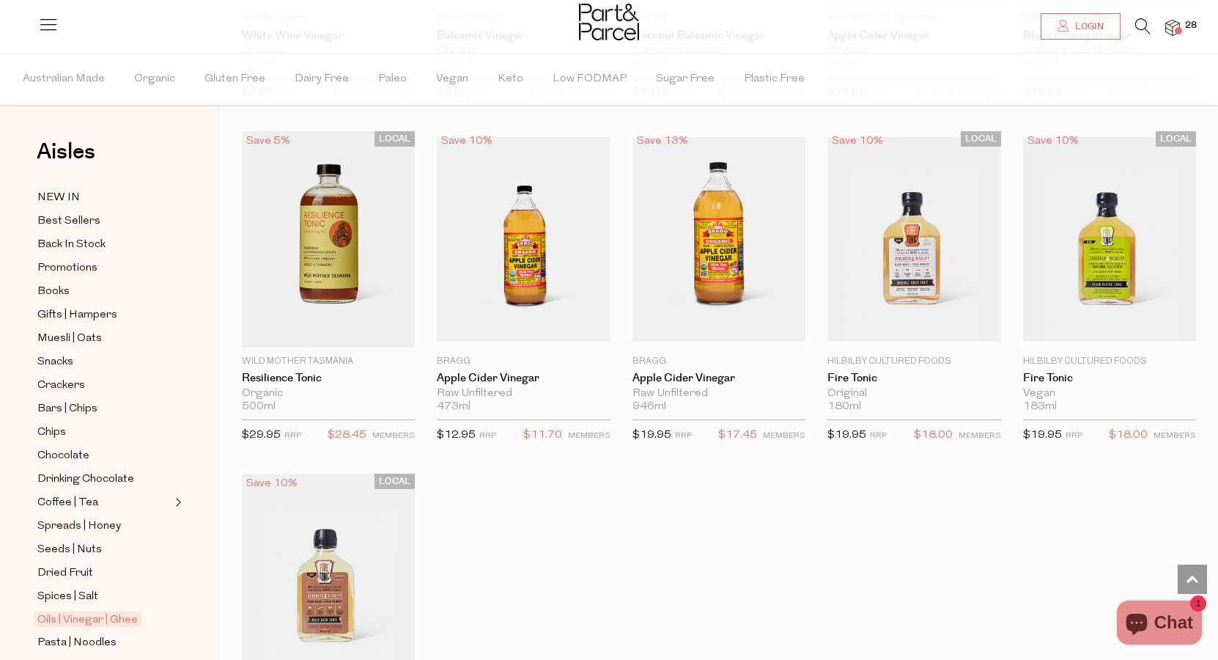
scroll to position [2729, 0]
click at [723, 333] on span "Add To Parcel" at bounding box center [719, 332] width 91 height 15
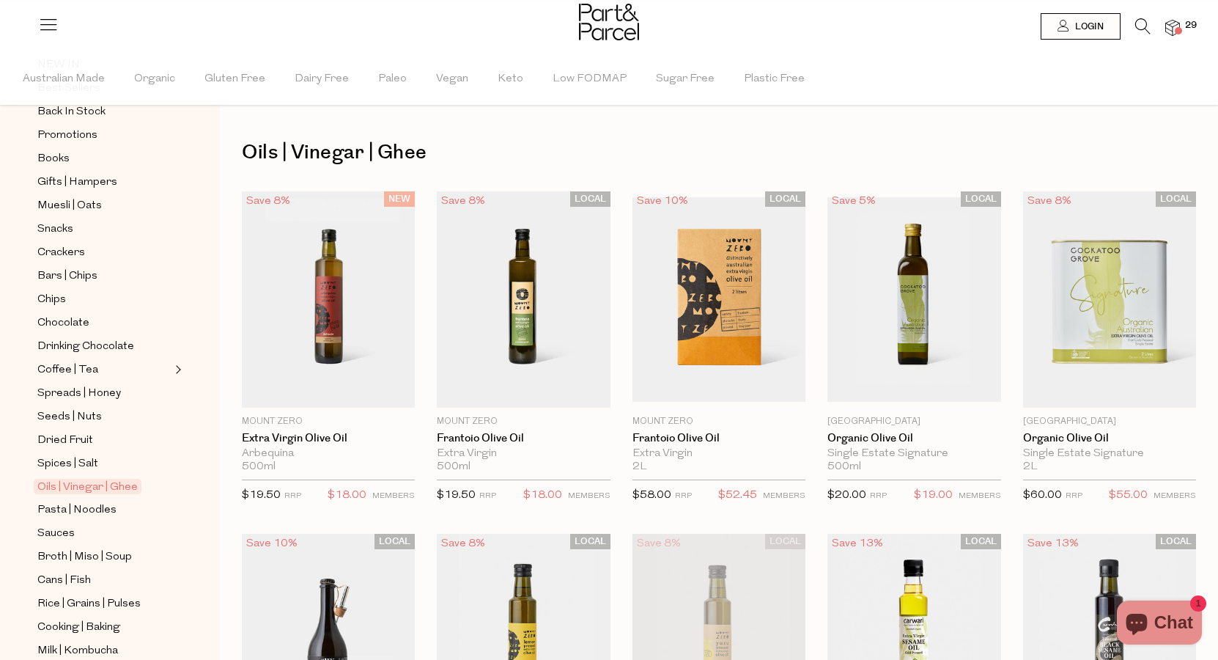
scroll to position [132, 0]
click at [51, 535] on span "Sauces" at bounding box center [55, 535] width 37 height 18
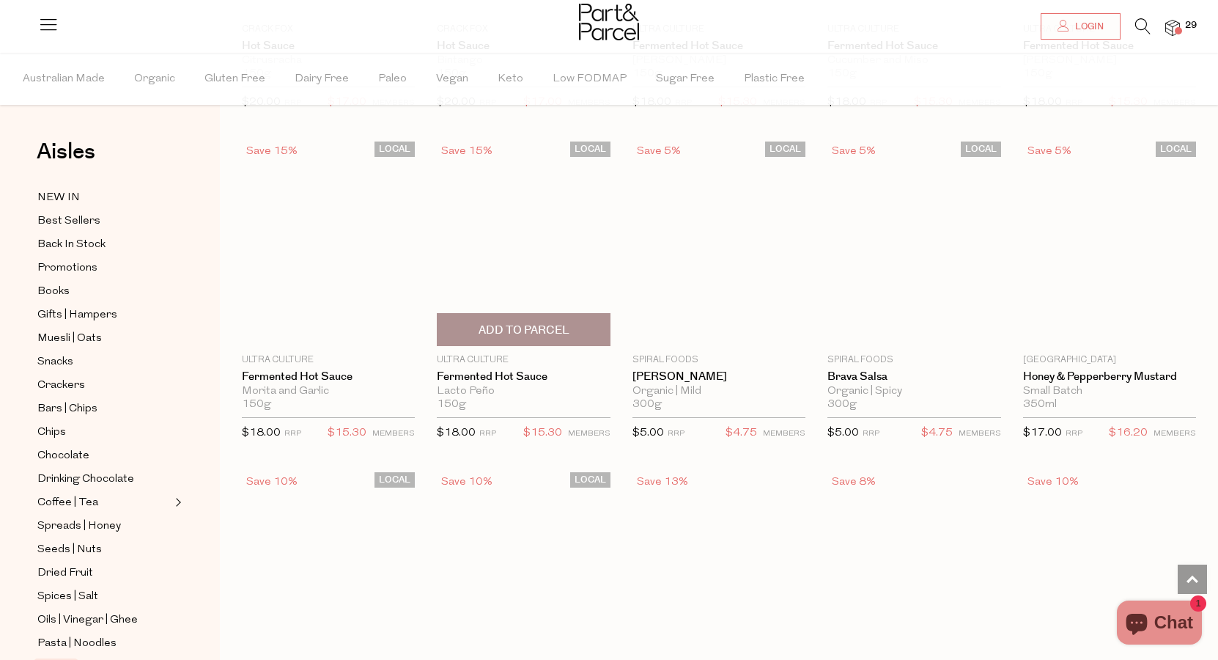
scroll to position [2425, 0]
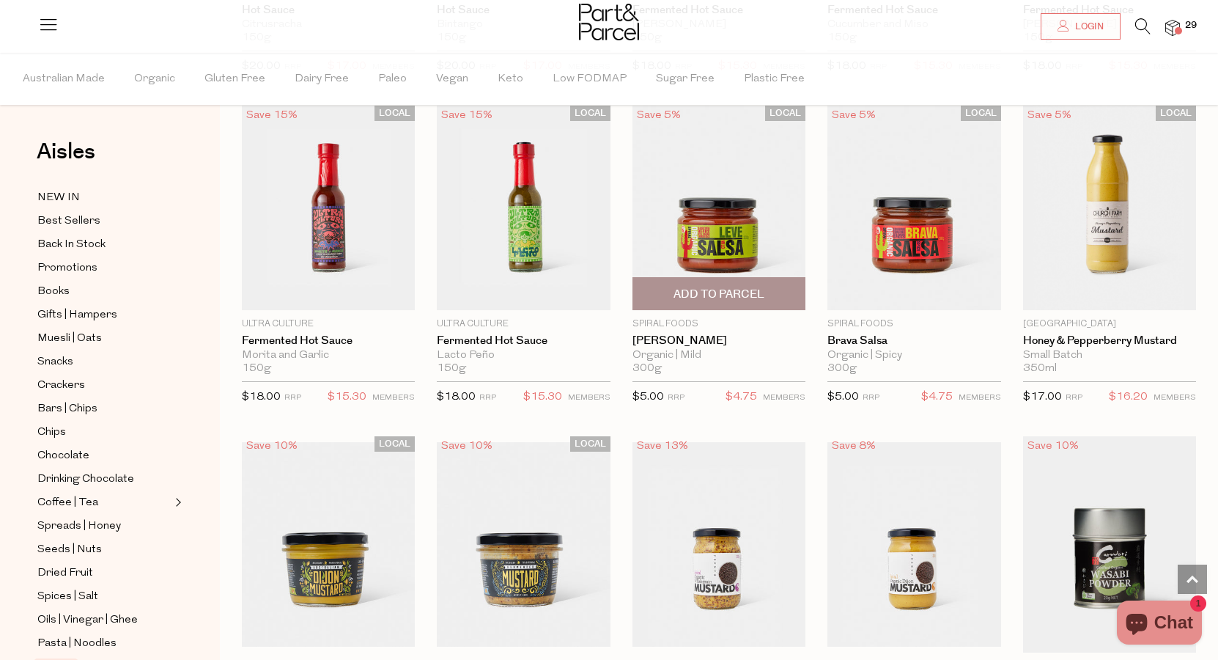
click at [749, 295] on span "Add To Parcel" at bounding box center [719, 294] width 91 height 15
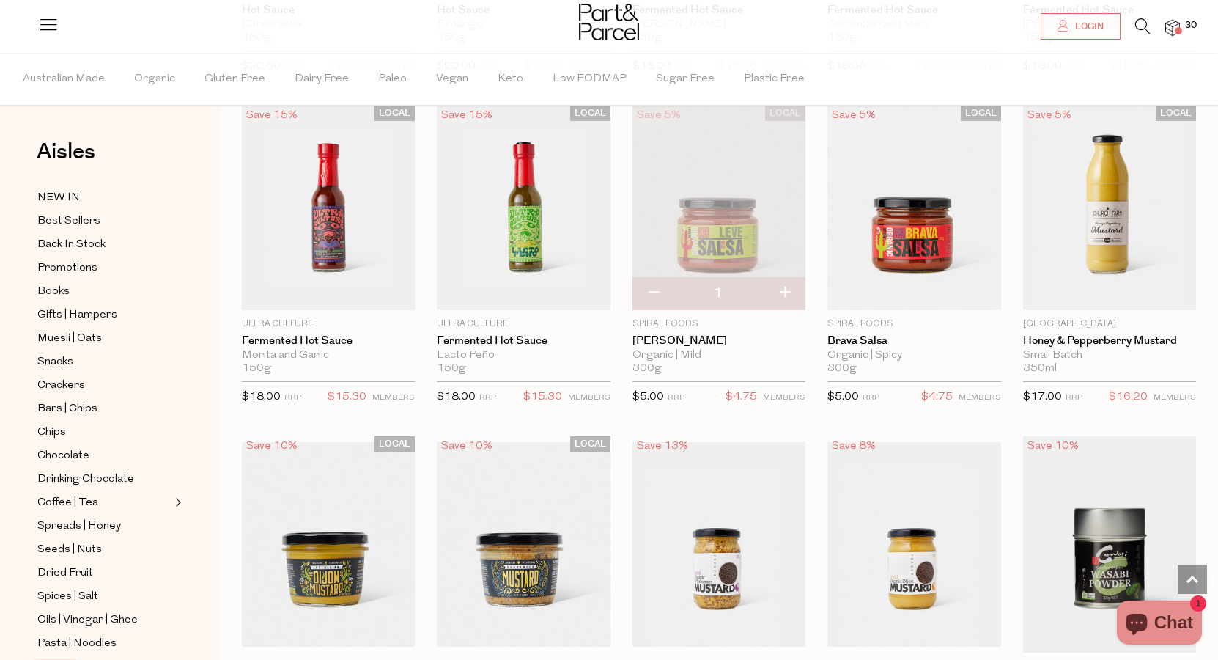
click at [793, 290] on button "button" at bounding box center [785, 293] width 42 height 32
type input "2"
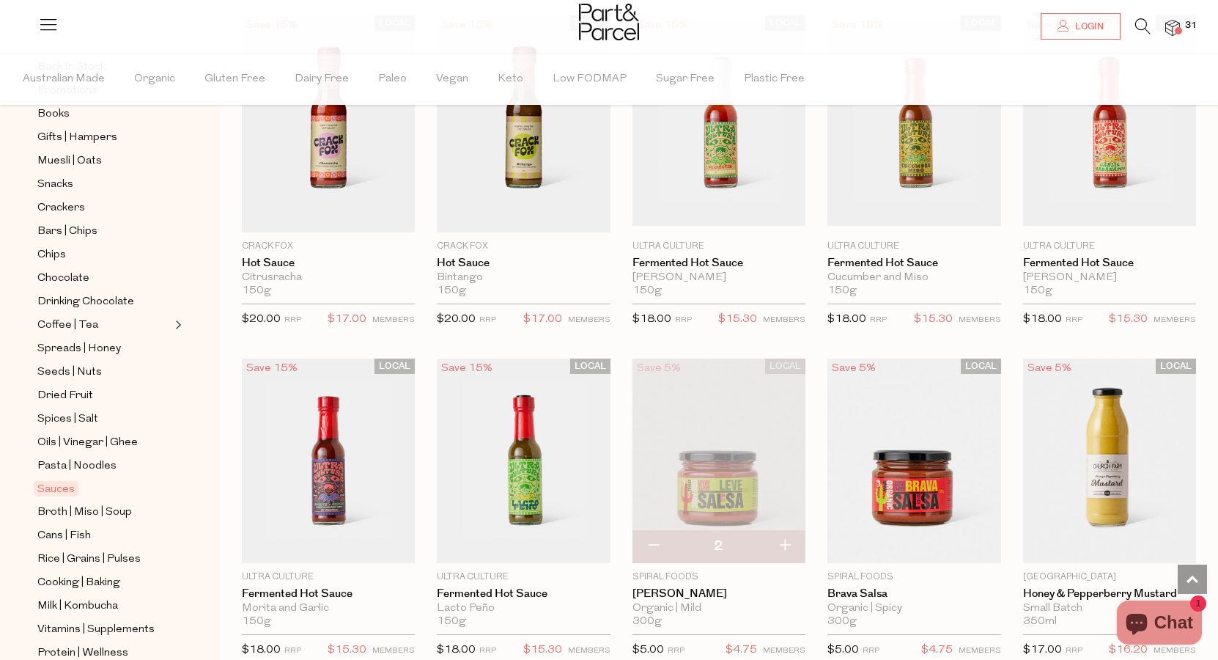
scroll to position [178, 0]
click at [76, 531] on span "Cans | Fish" at bounding box center [64, 535] width 54 height 18
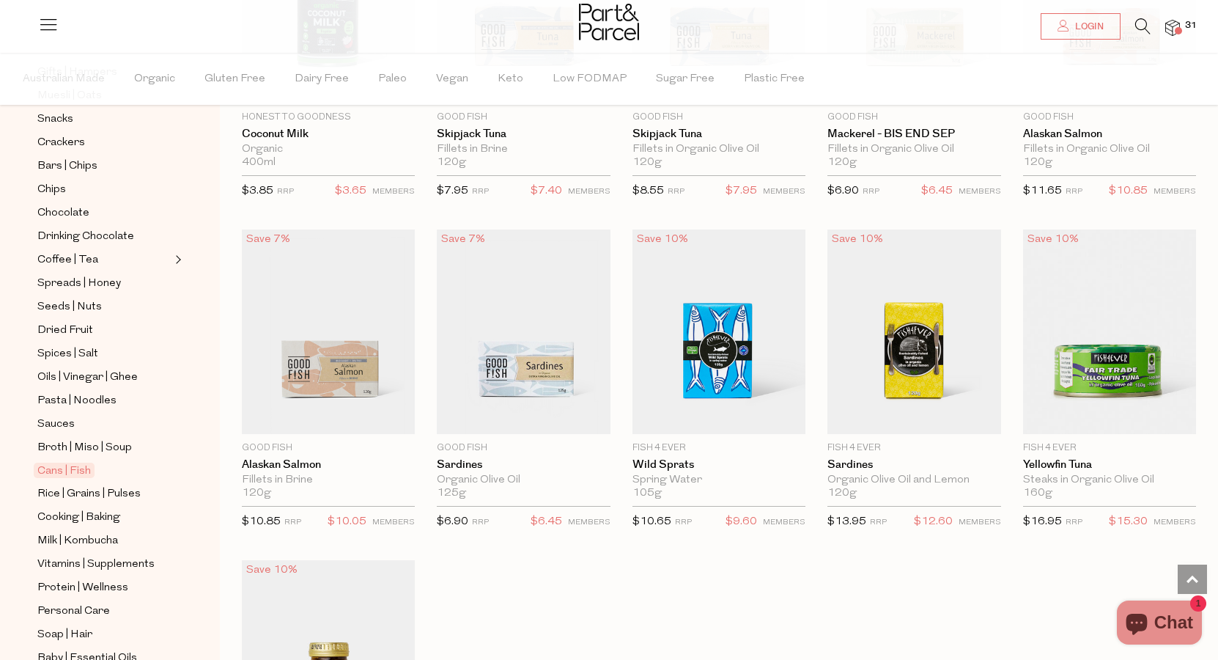
scroll to position [245, 0]
